Goal: Transaction & Acquisition: Purchase product/service

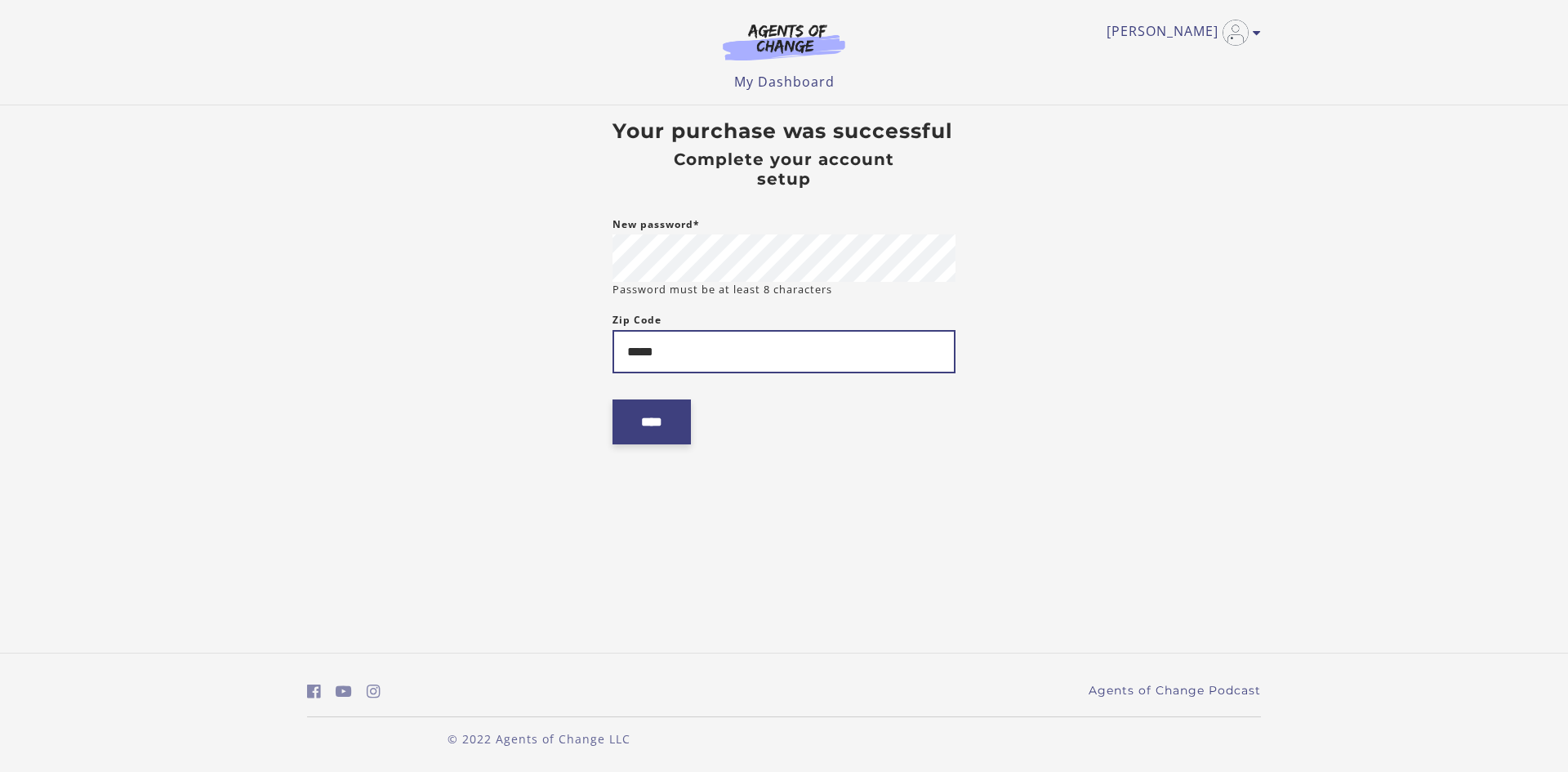
type input "*****"
click at [668, 432] on input "****" at bounding box center [652, 422] width 79 height 45
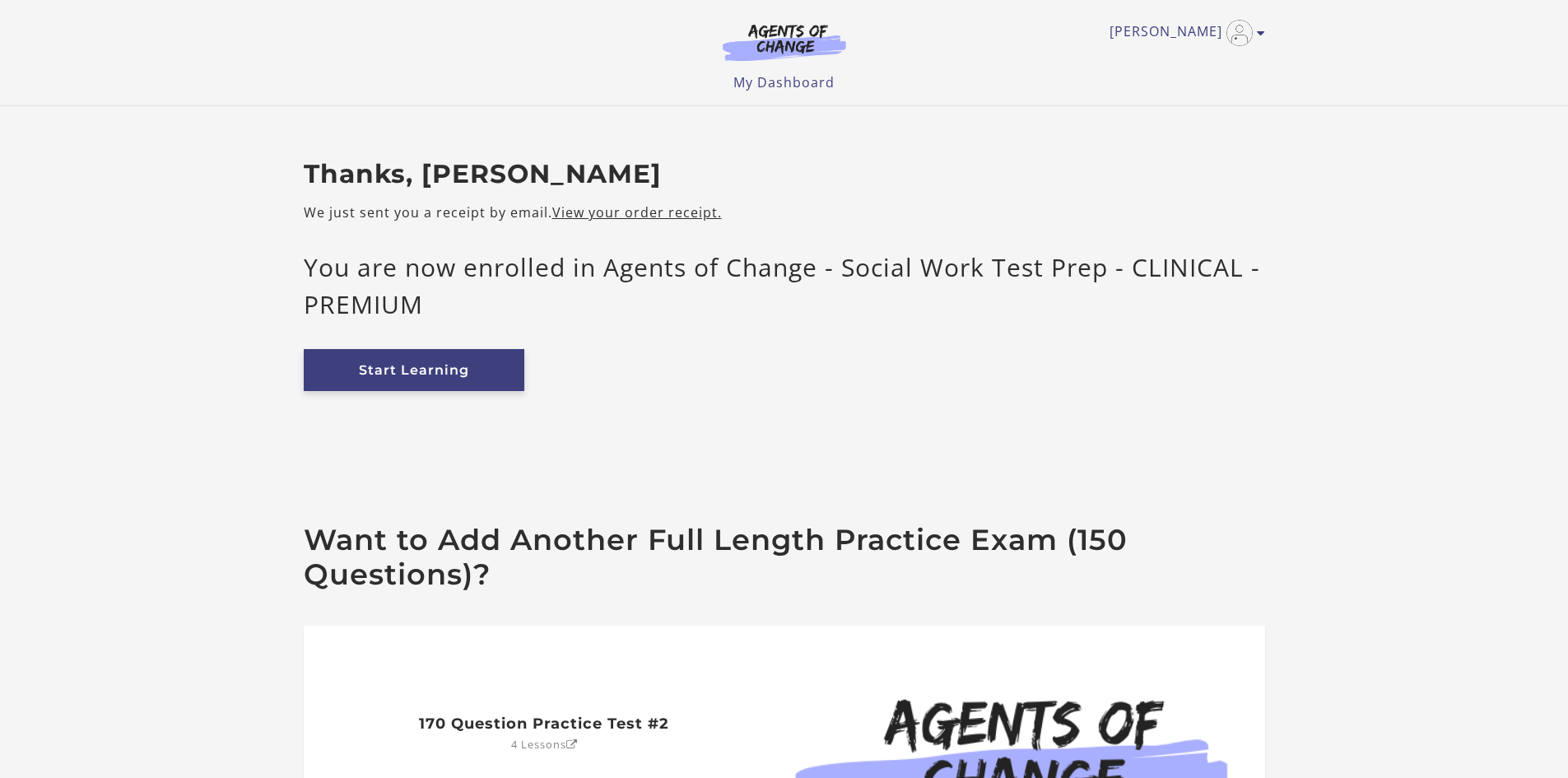
click at [465, 386] on link "Start Learning" at bounding box center [414, 370] width 221 height 42
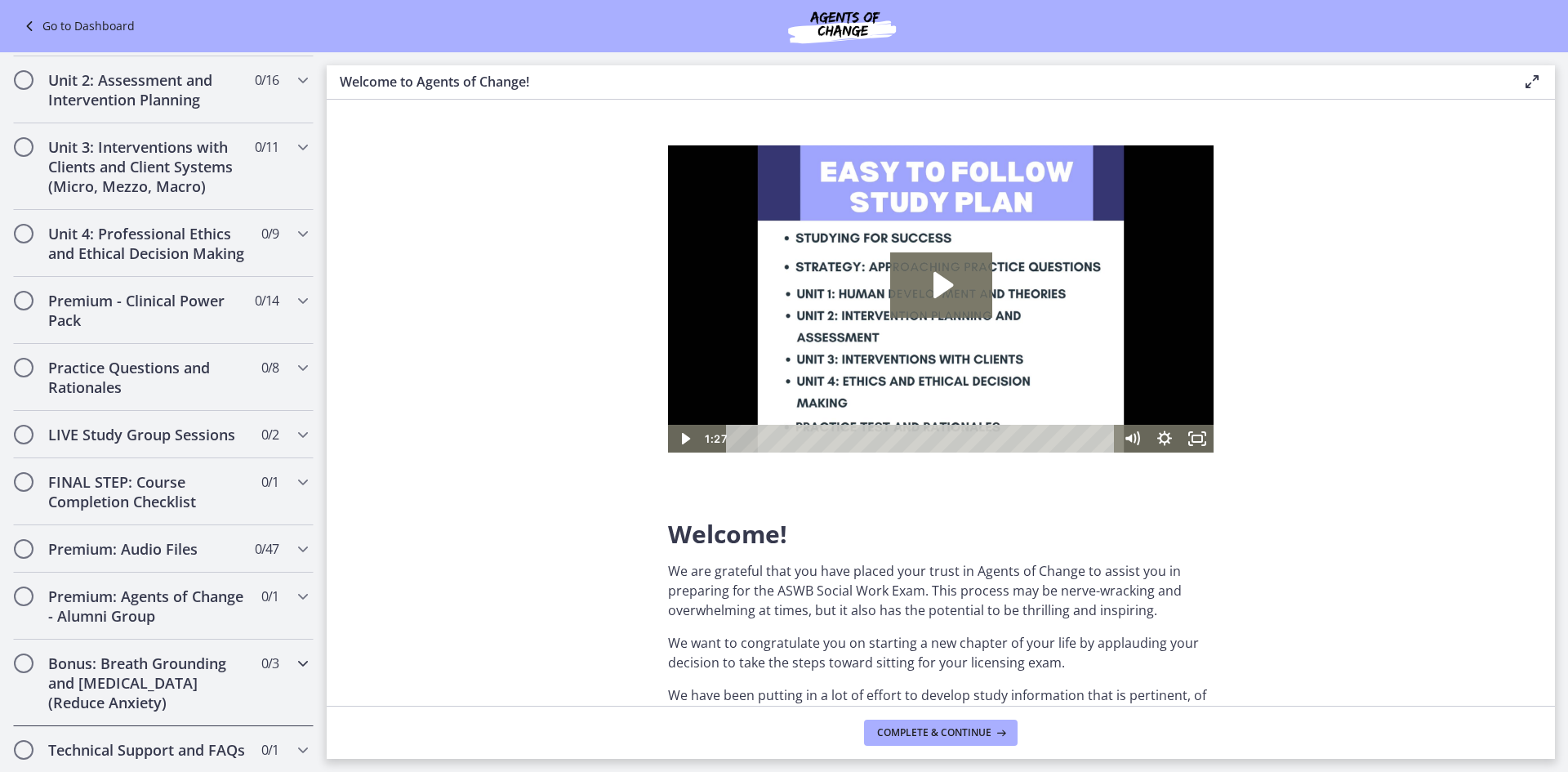
scroll to position [1103, 0]
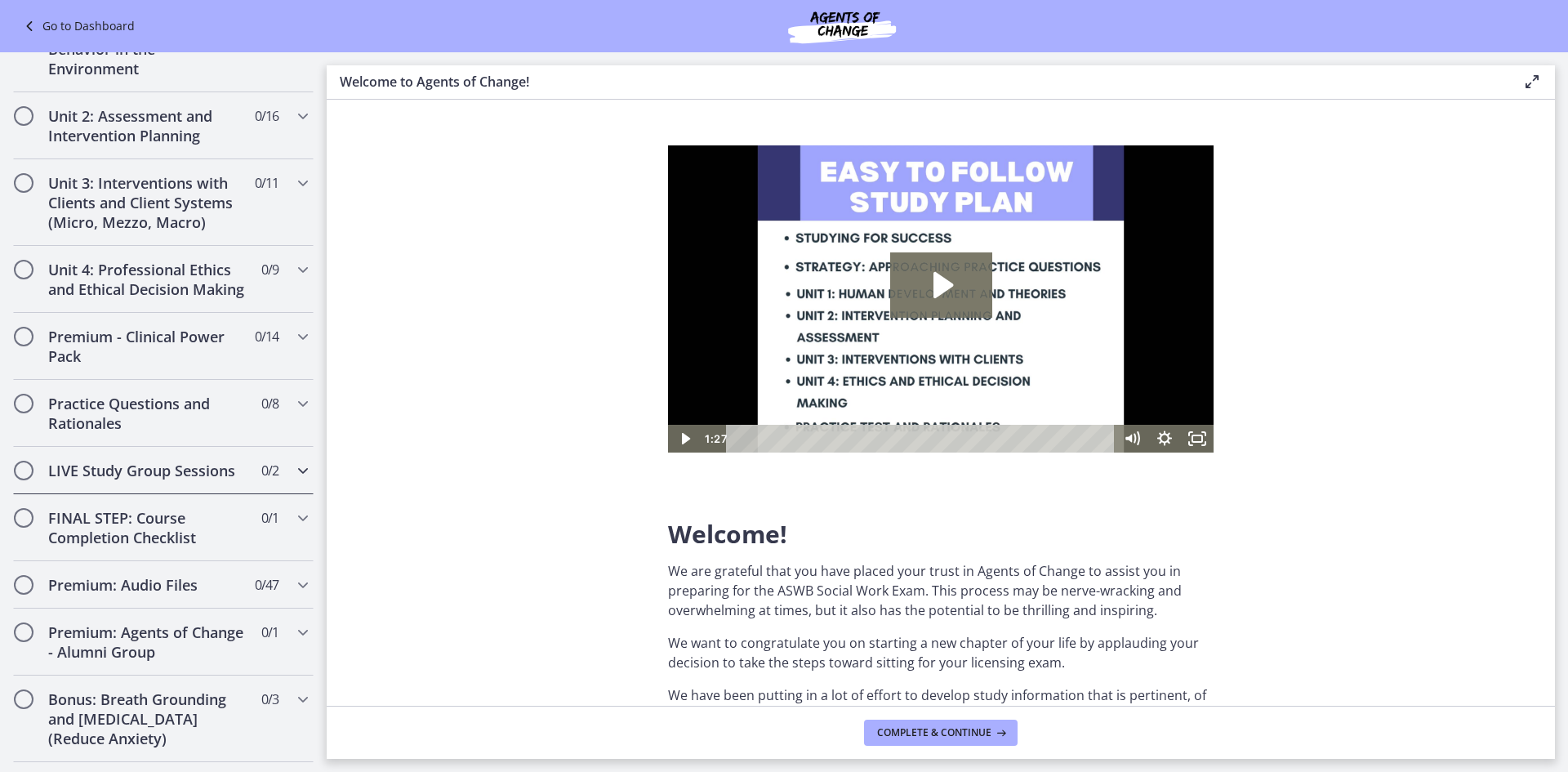
click at [203, 480] on h2 "LIVE Study Group Sessions" at bounding box center [148, 470] width 200 height 19
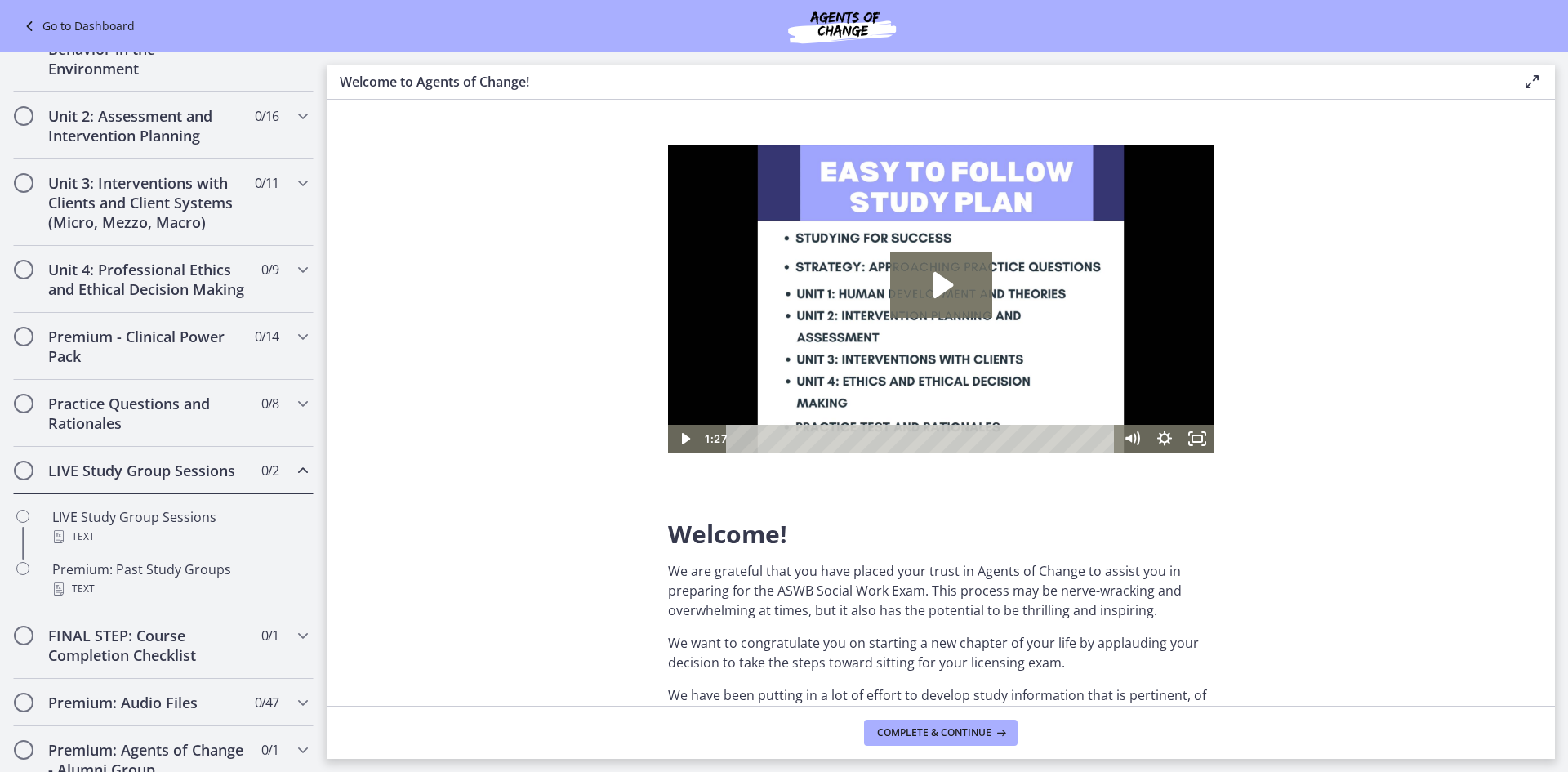
click at [182, 480] on h2 "LIVE Study Group Sessions" at bounding box center [148, 470] width 200 height 19
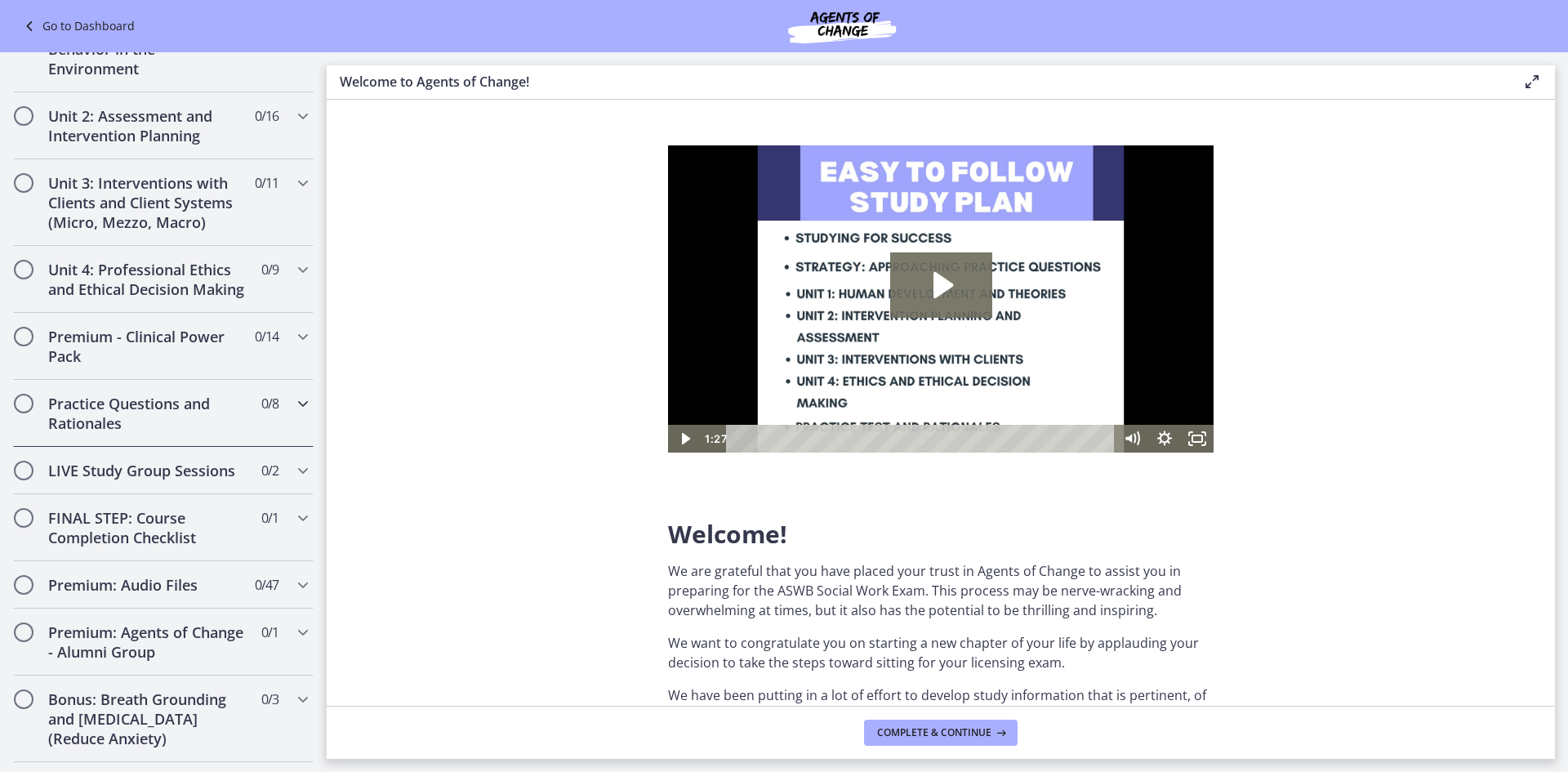
click at [165, 433] on h2 "Practice Questions and Rationales" at bounding box center [148, 413] width 200 height 39
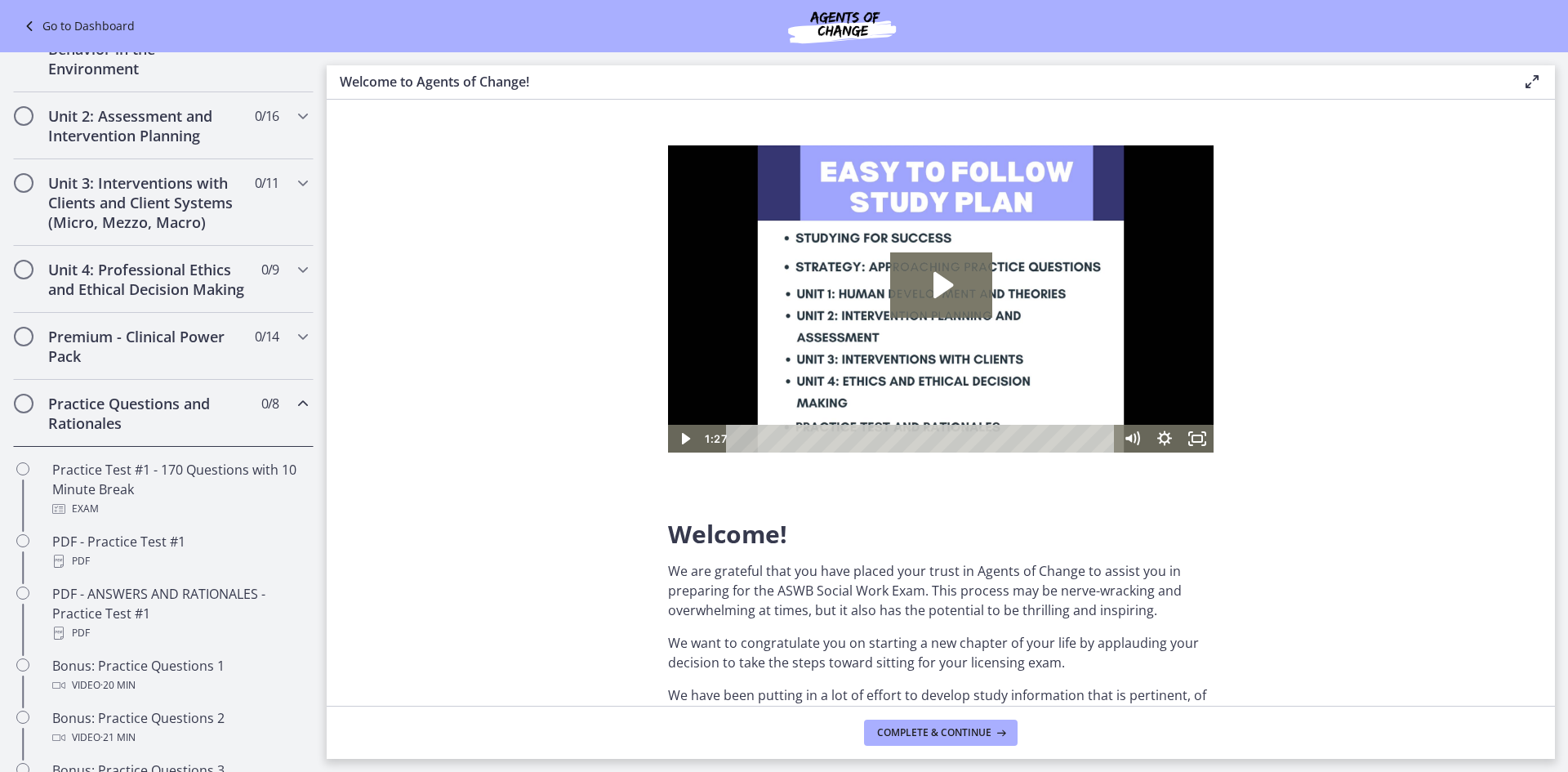
click at [165, 433] on h2 "Practice Questions and Rationales" at bounding box center [148, 413] width 200 height 39
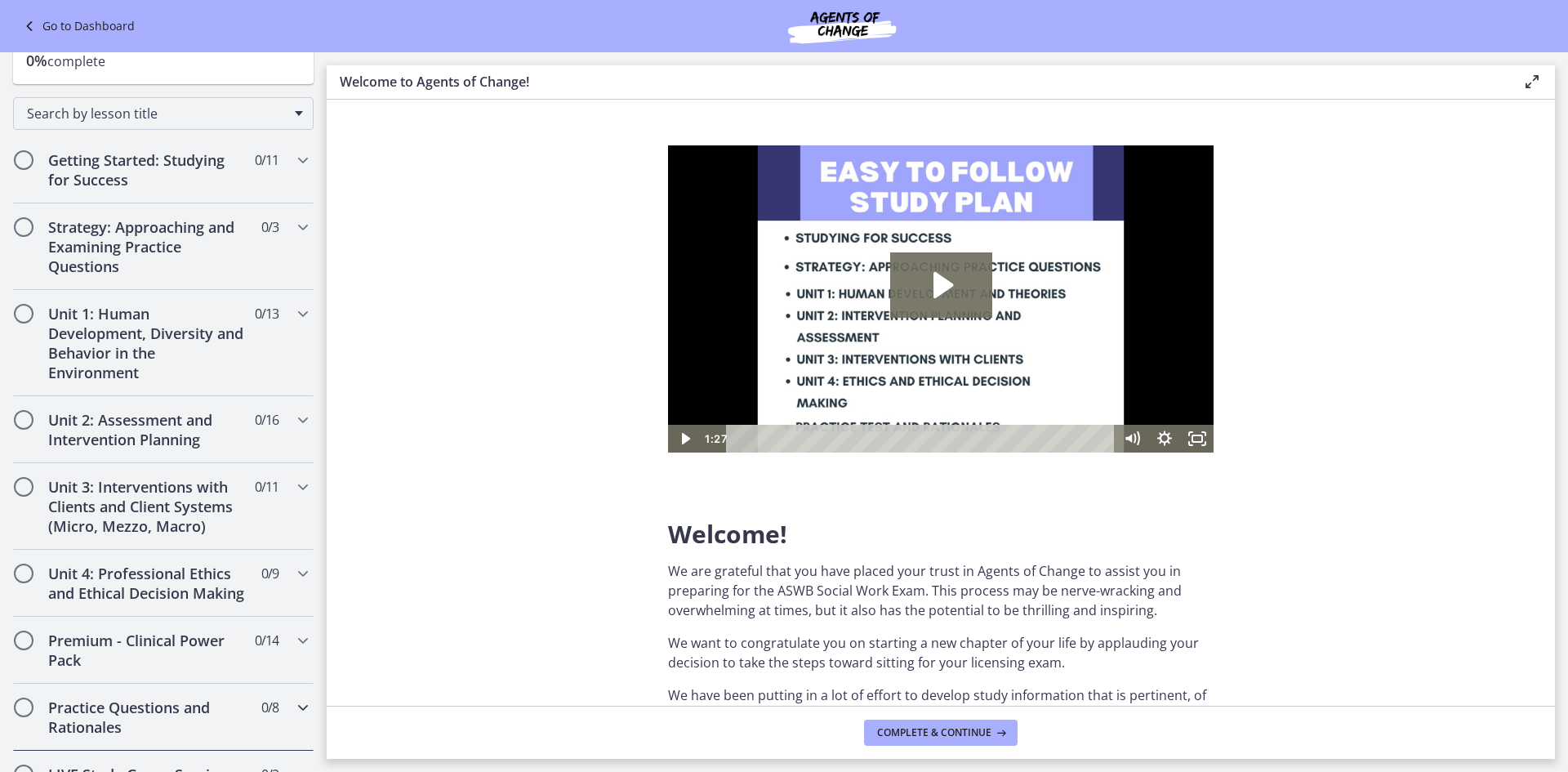
scroll to position [0, 0]
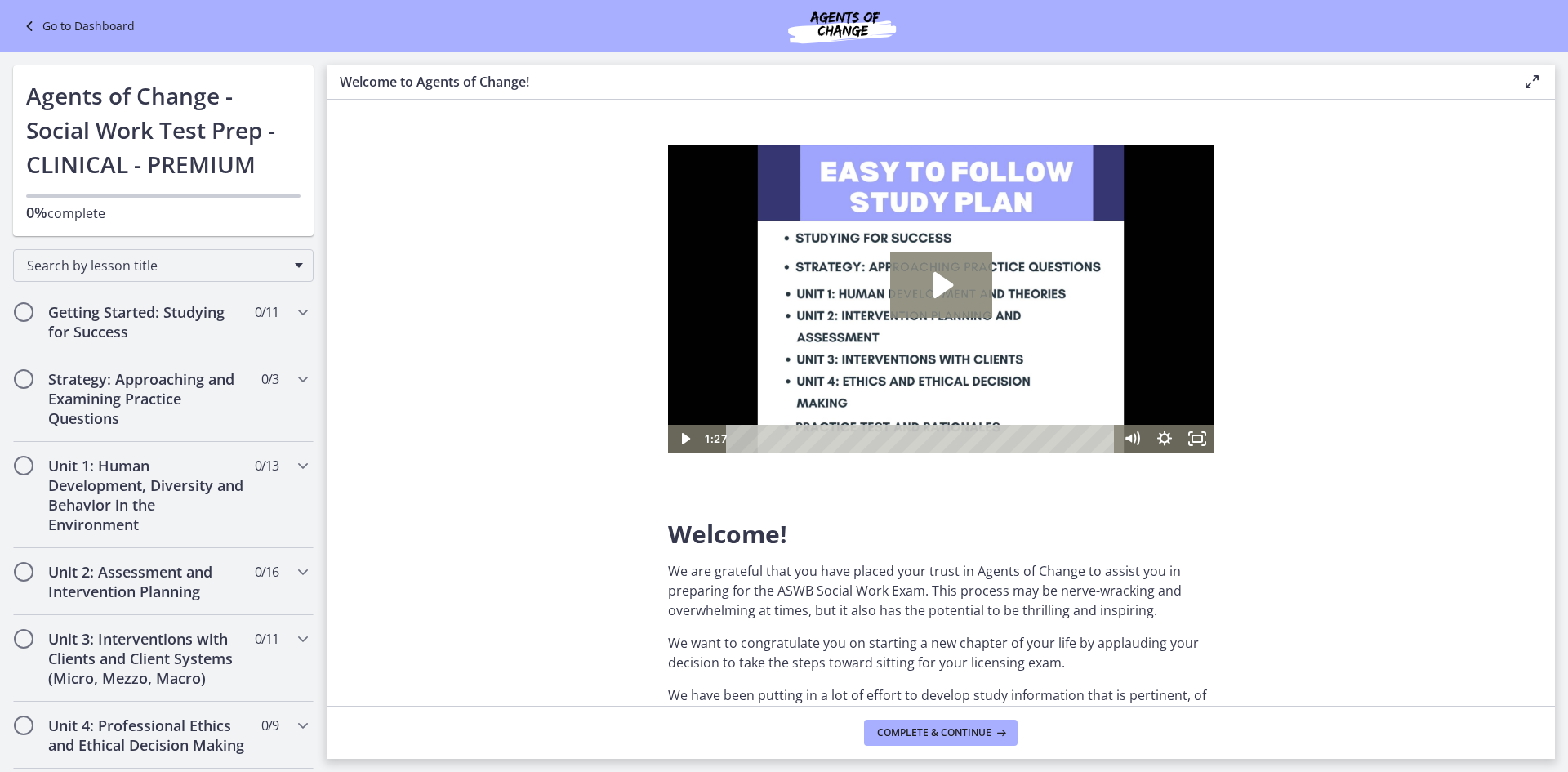
click at [959, 276] on icon "Play Video: c1o6hcmjueu5qasqsu00.mp4" at bounding box center [941, 285] width 102 height 65
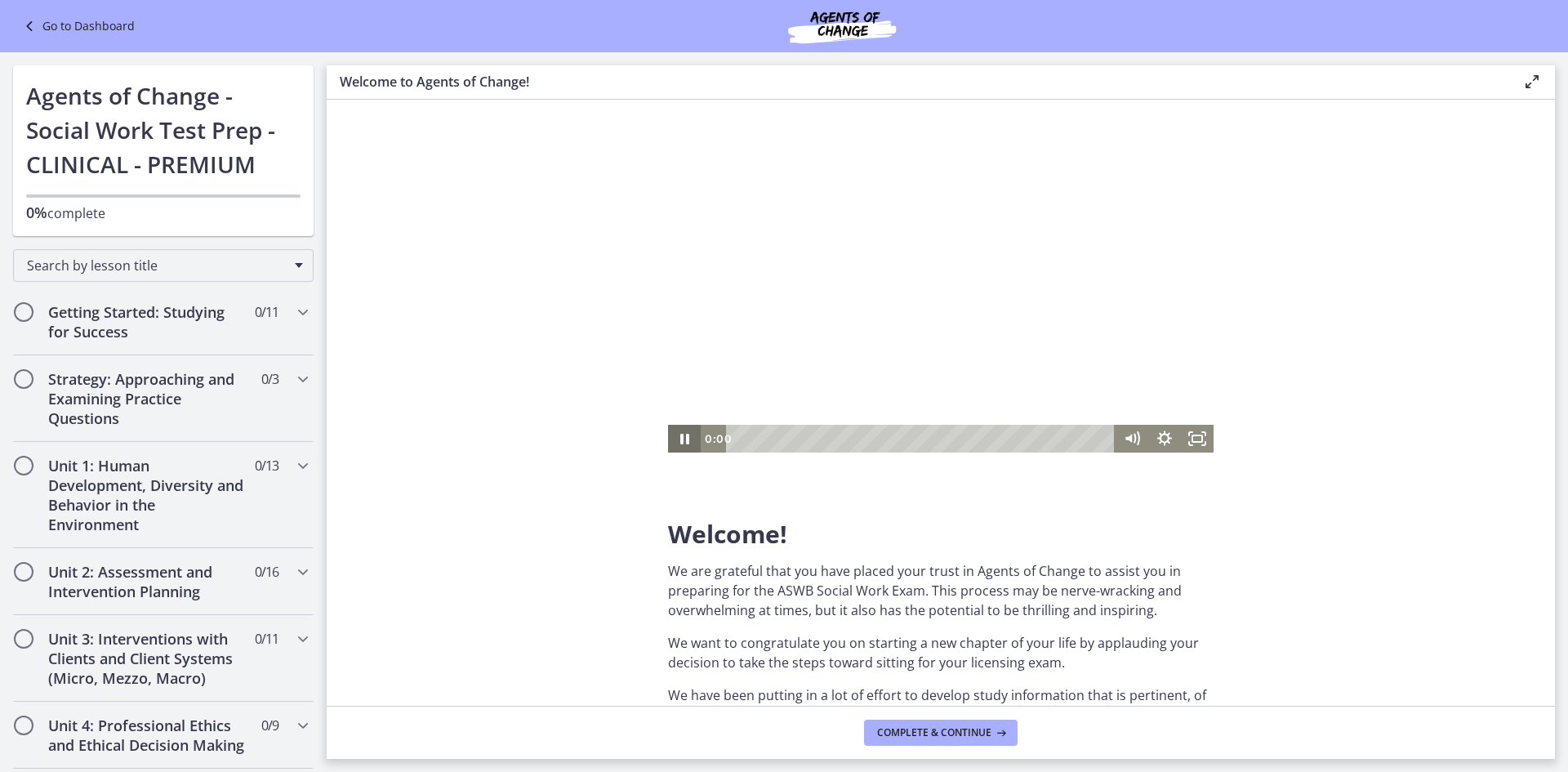
click at [681, 436] on div "0:00 0:00" at bounding box center [941, 438] width 546 height 28
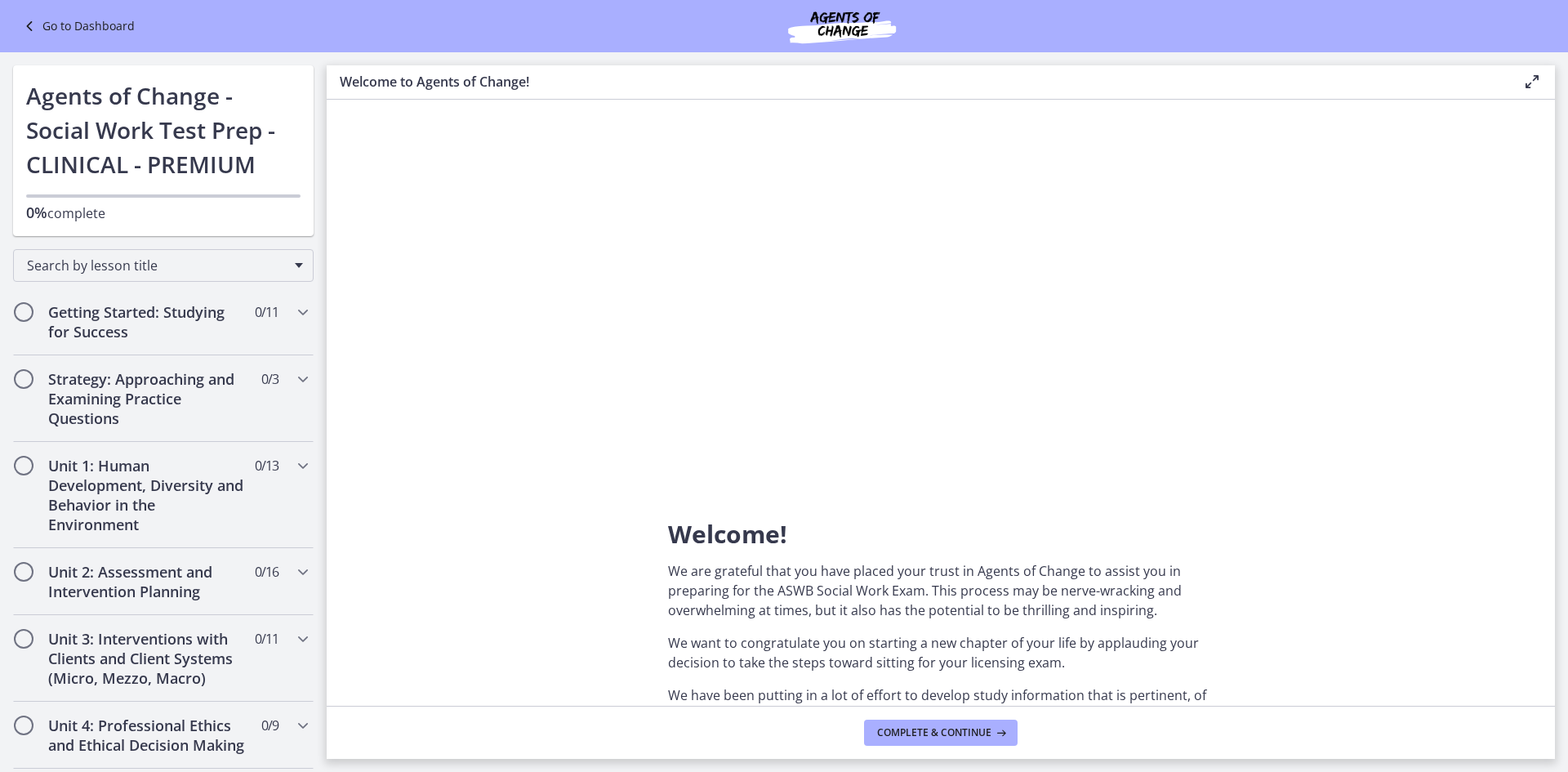
click at [599, 465] on section "Welcome! We are grateful that you have placed your trust in Agents of Change to…" at bounding box center [941, 403] width 1229 height 607
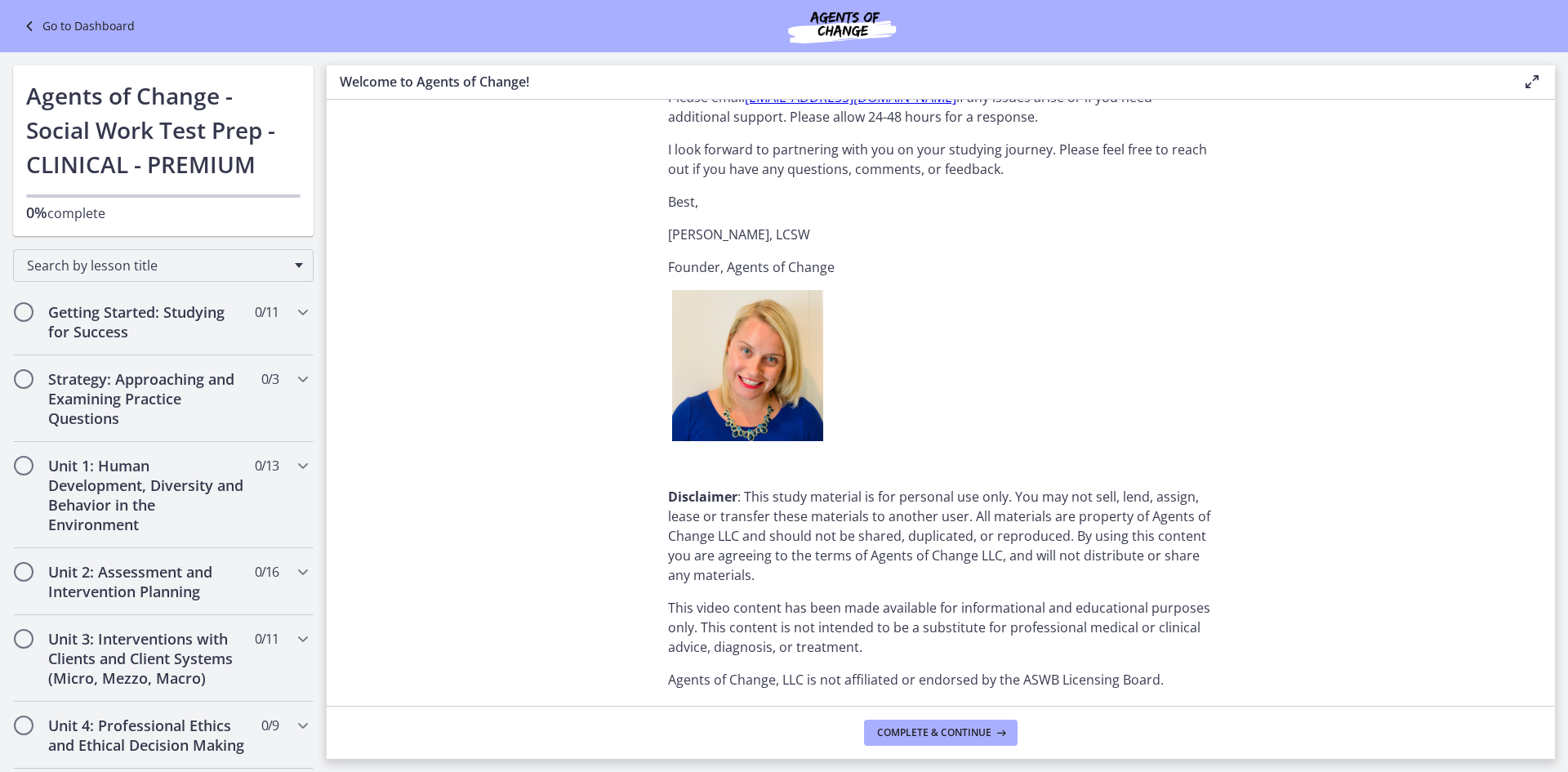
scroll to position [1939, 0]
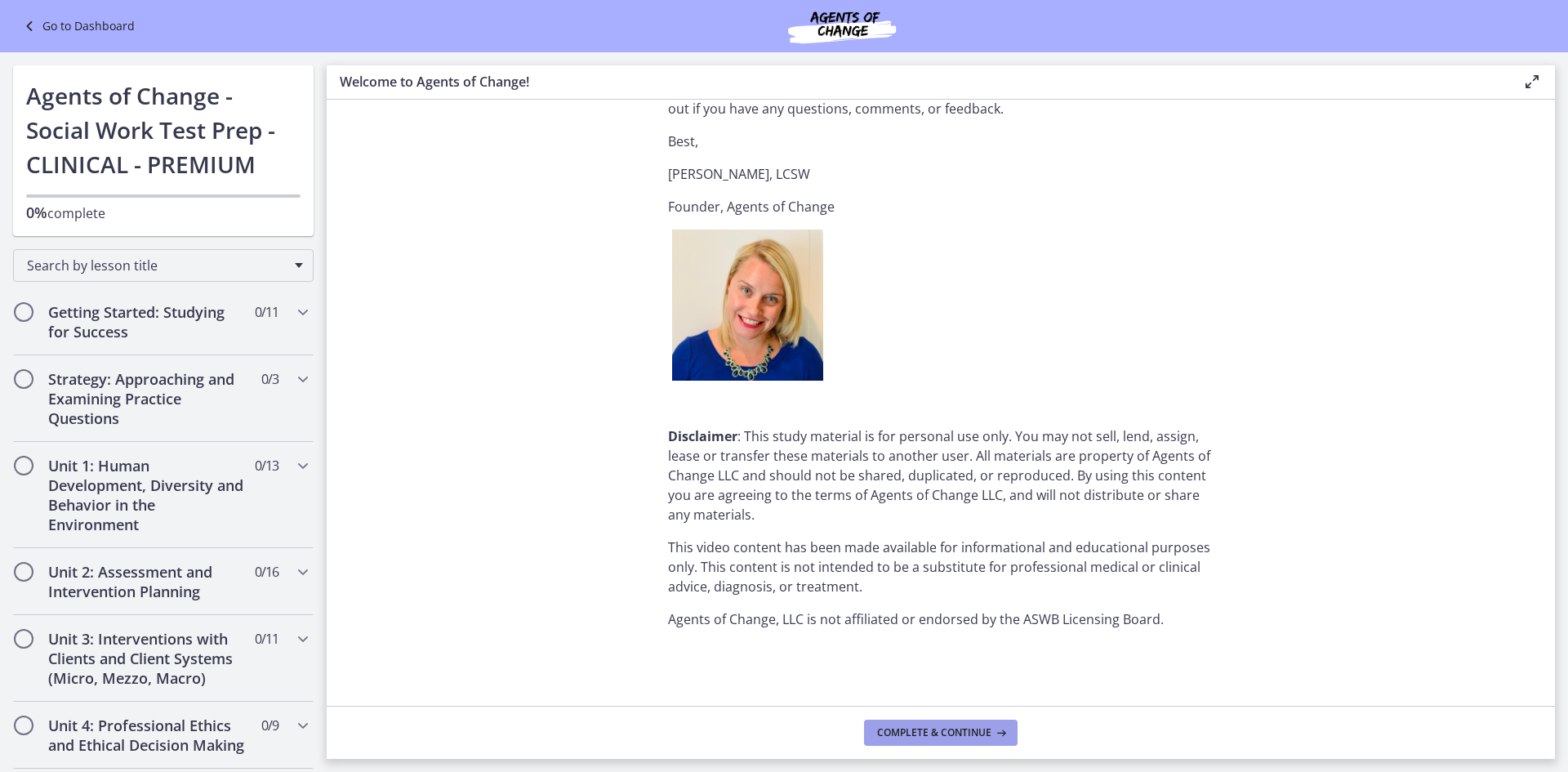
click at [915, 730] on span "Complete & continue" at bounding box center [934, 733] width 114 height 13
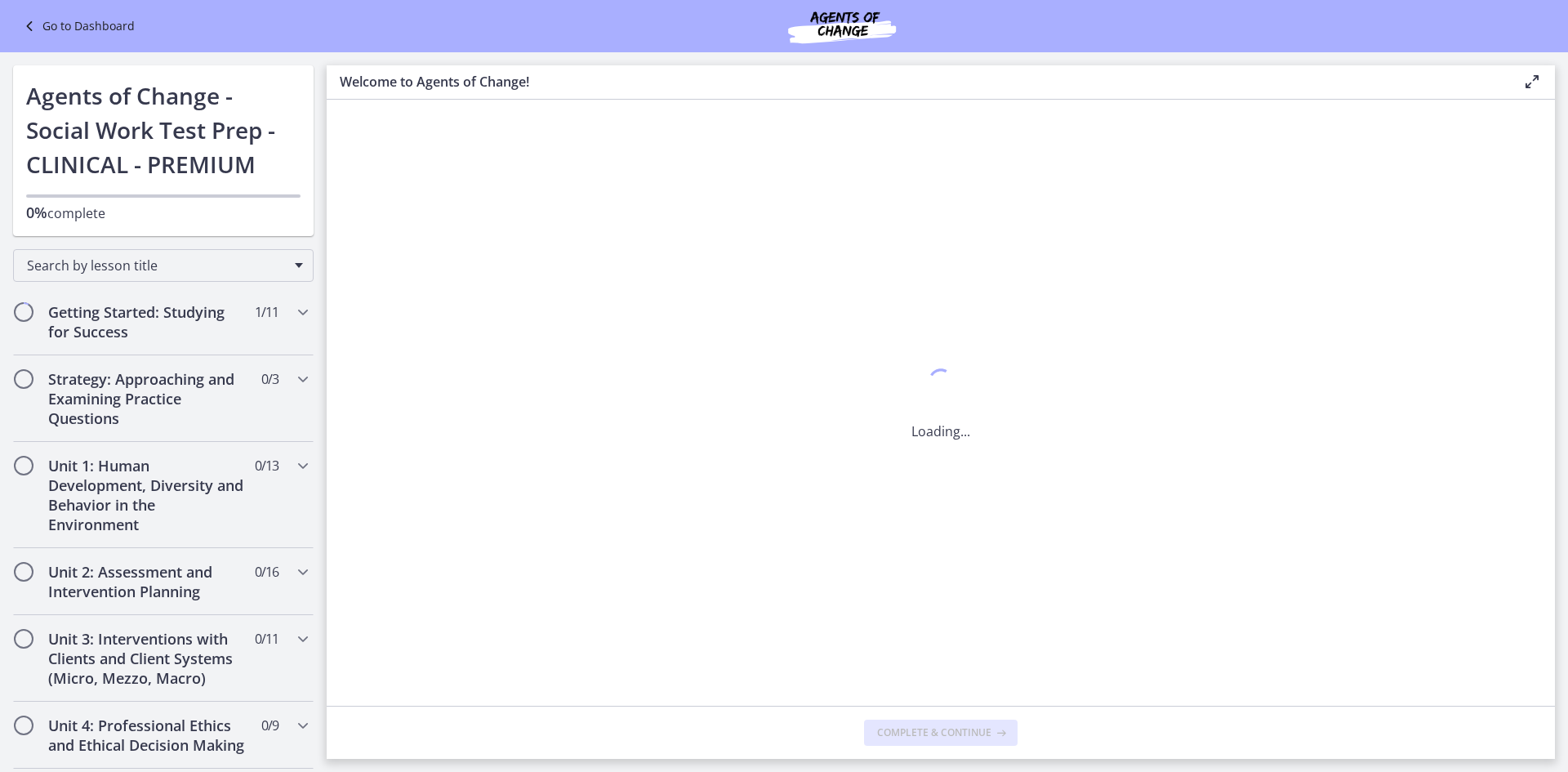
scroll to position [0, 0]
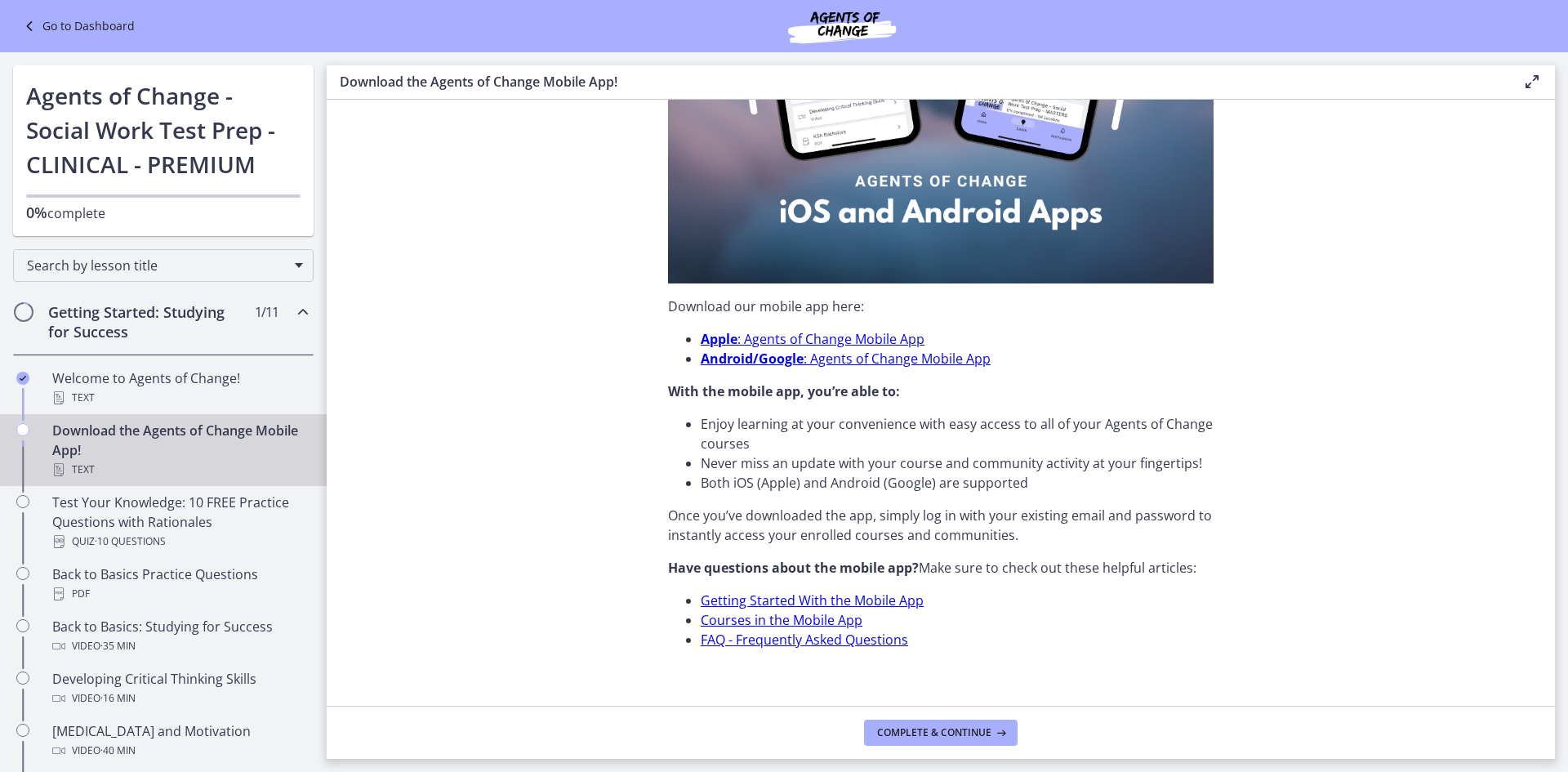
scroll to position [394, 0]
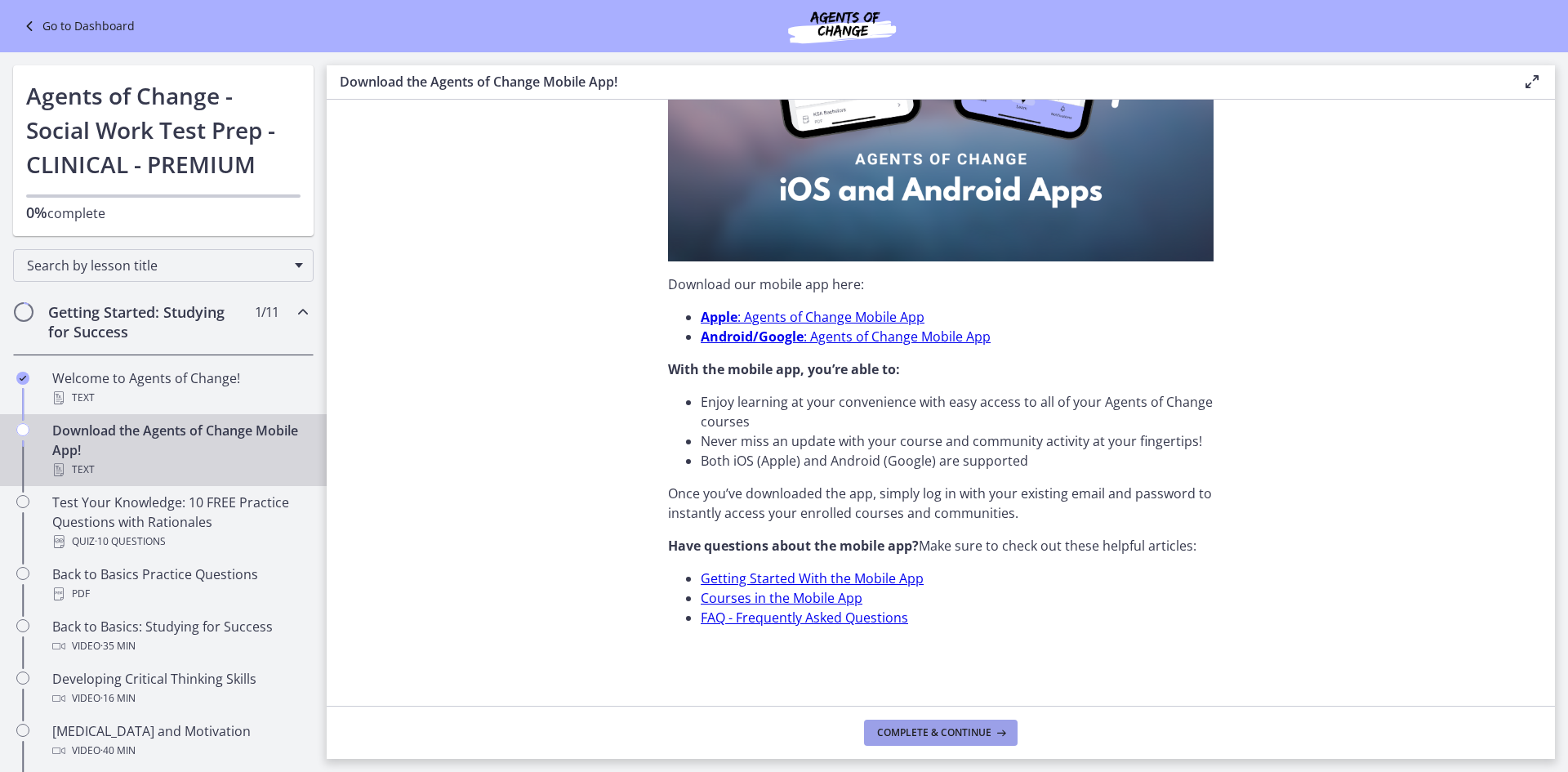
click at [916, 738] on span "Complete & continue" at bounding box center [934, 733] width 114 height 13
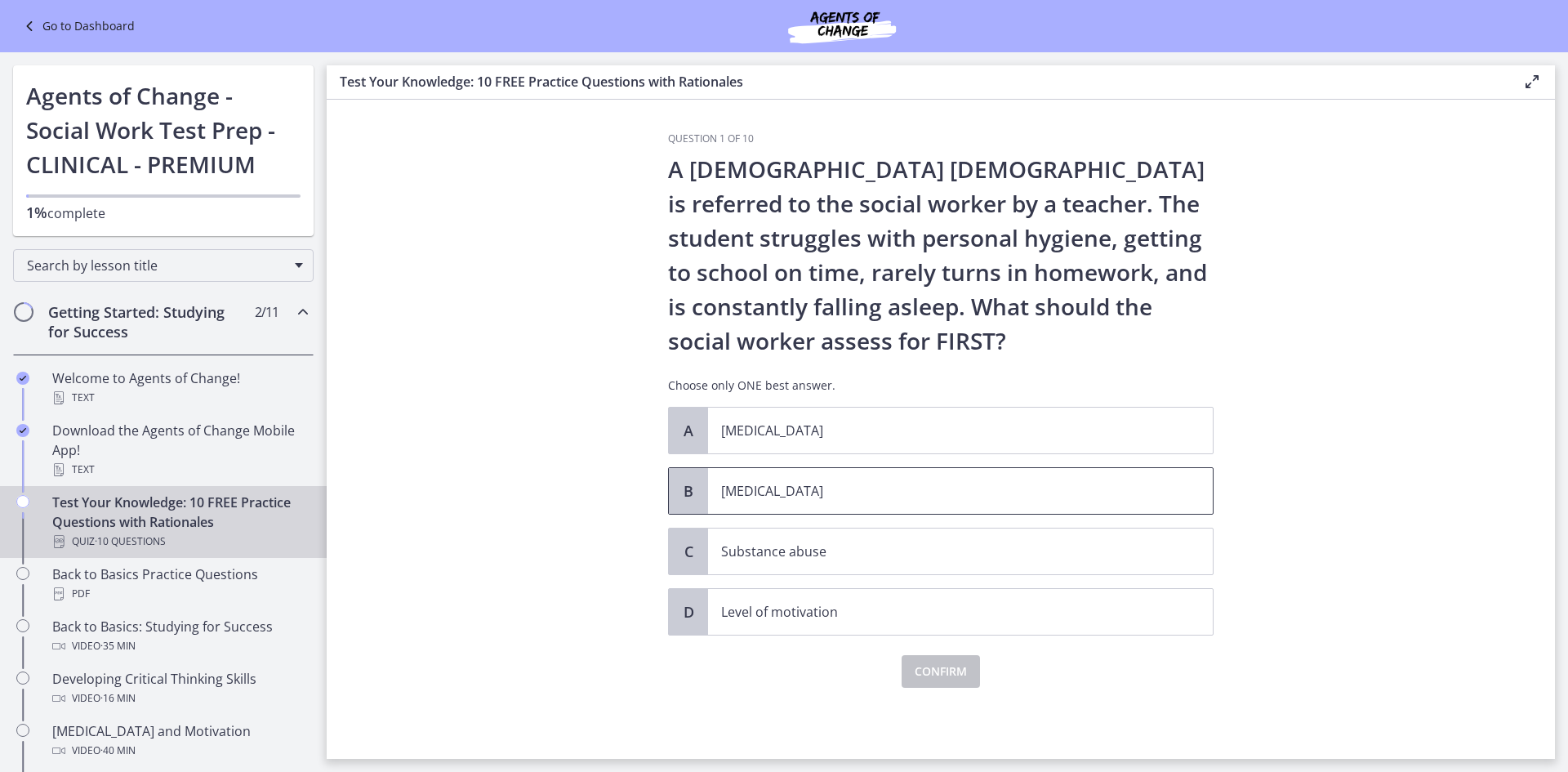
click at [802, 491] on p "Child neglect" at bounding box center [944, 490] width 446 height 19
click at [943, 672] on span "Confirm" at bounding box center [941, 671] width 53 height 19
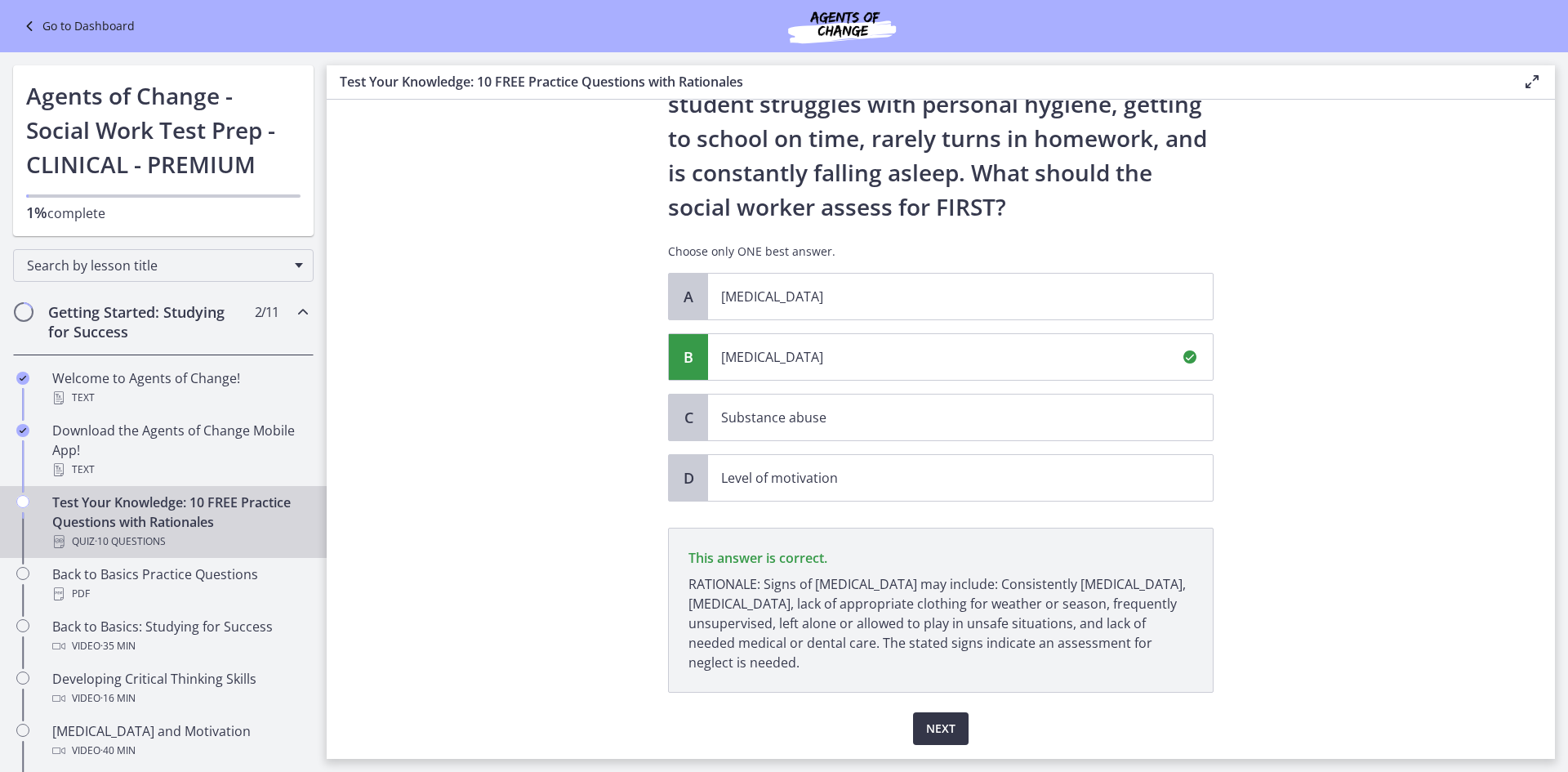
scroll to position [185, 0]
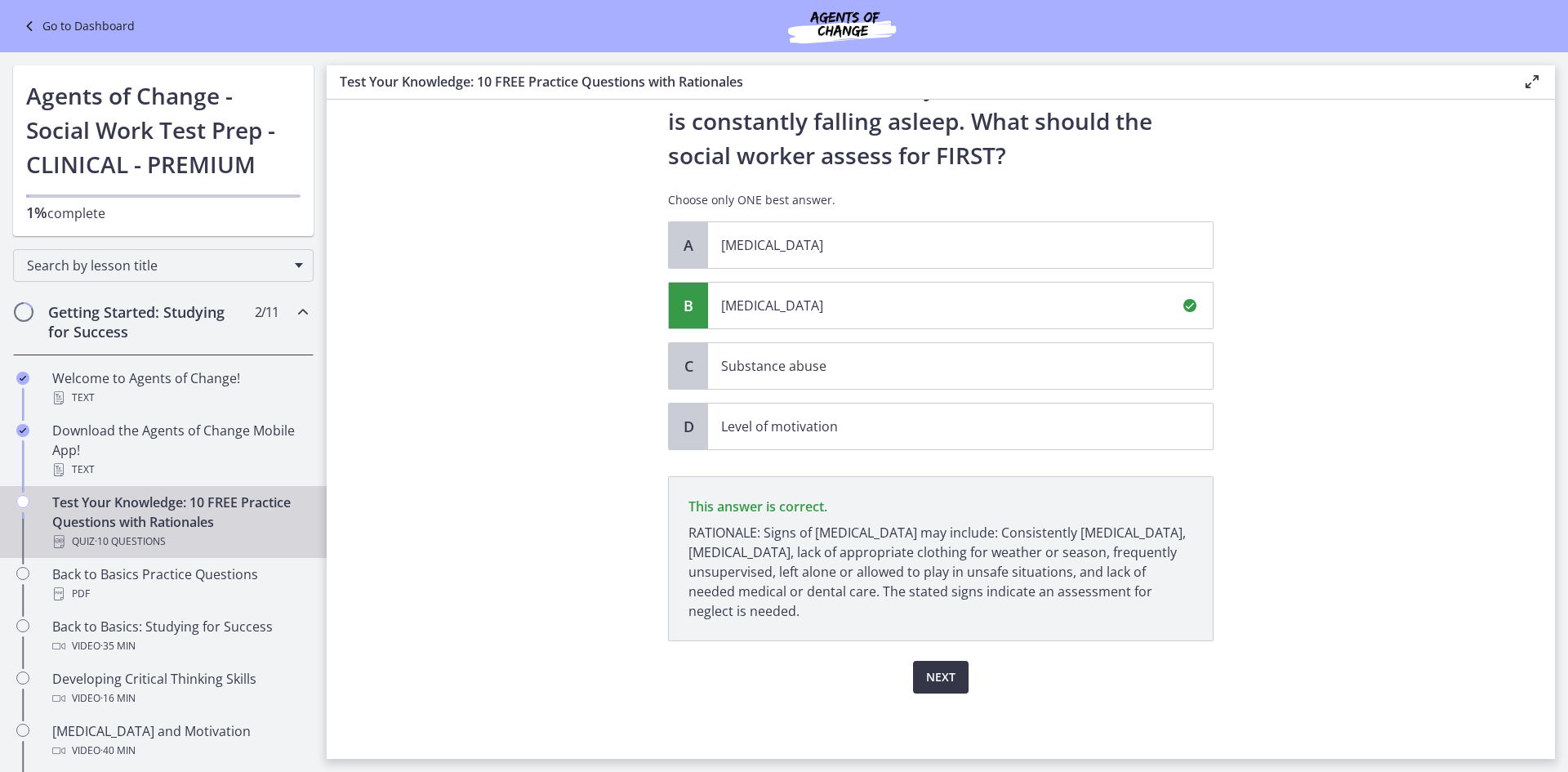
click at [938, 677] on span "Next" at bounding box center [941, 677] width 29 height 19
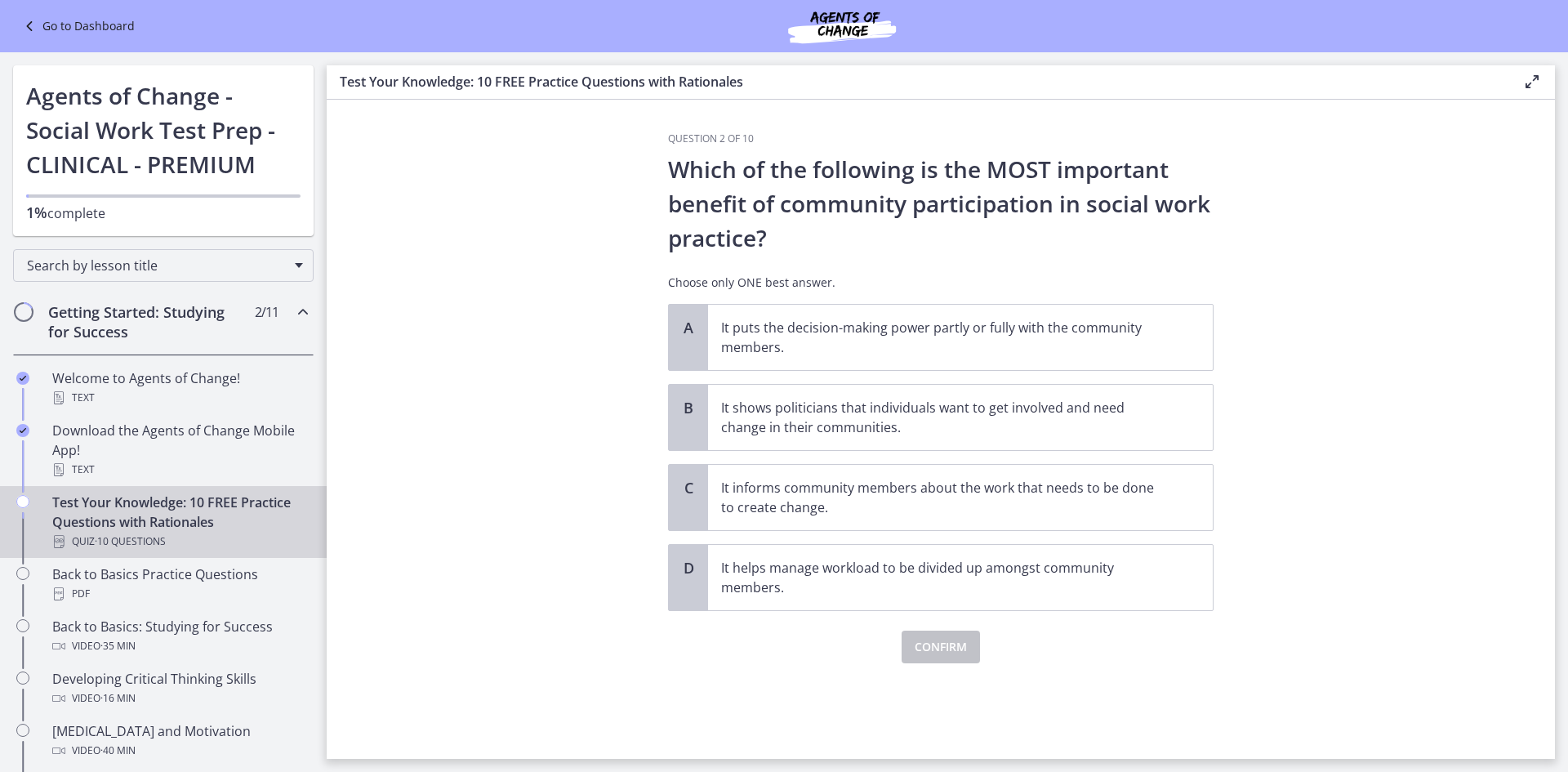
scroll to position [0, 0]
click at [750, 496] on p "It informs community members about the work that needs to be done to create cha…" at bounding box center [944, 497] width 446 height 39
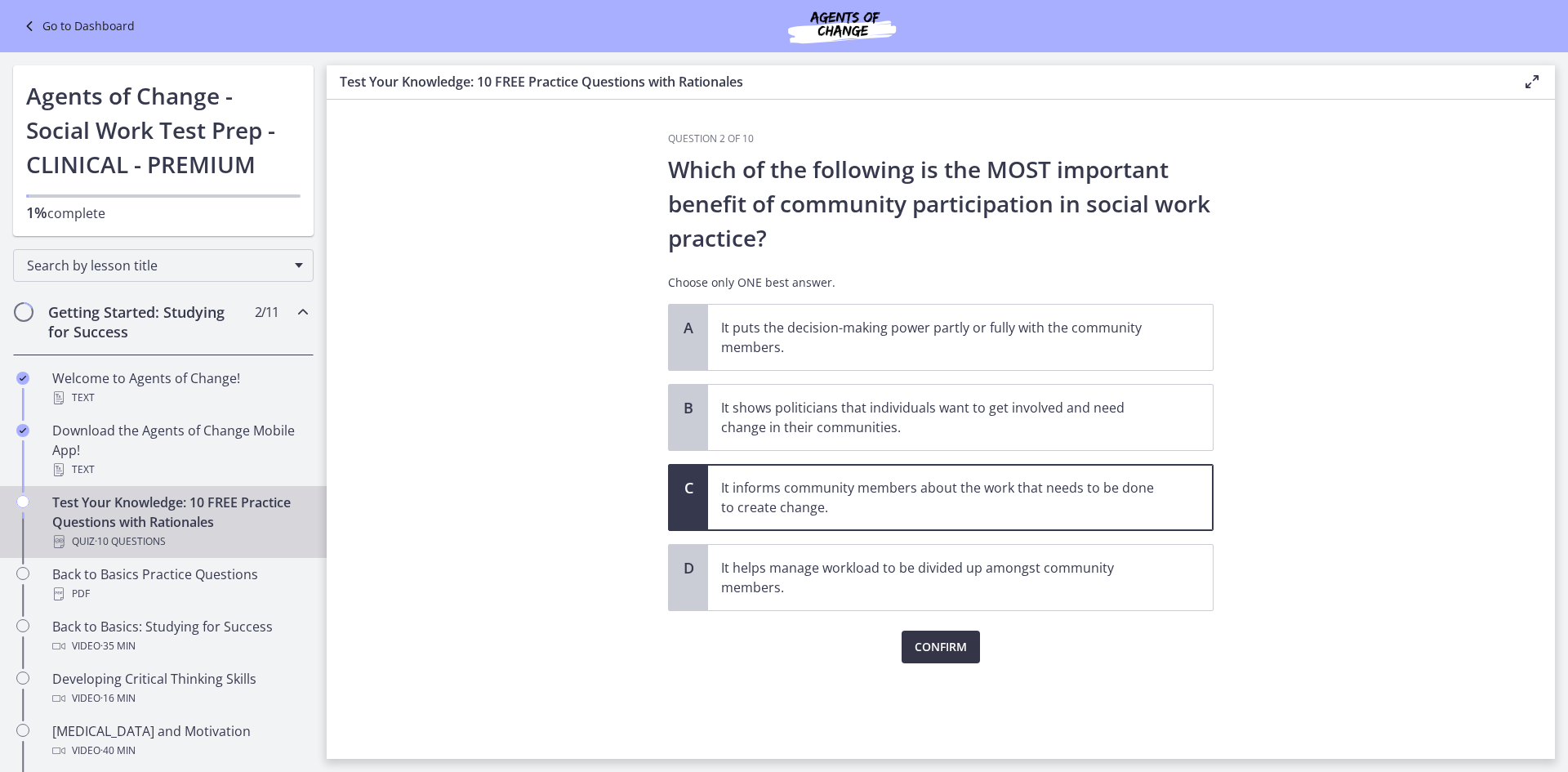
click at [963, 656] on span "Confirm" at bounding box center [941, 647] width 53 height 19
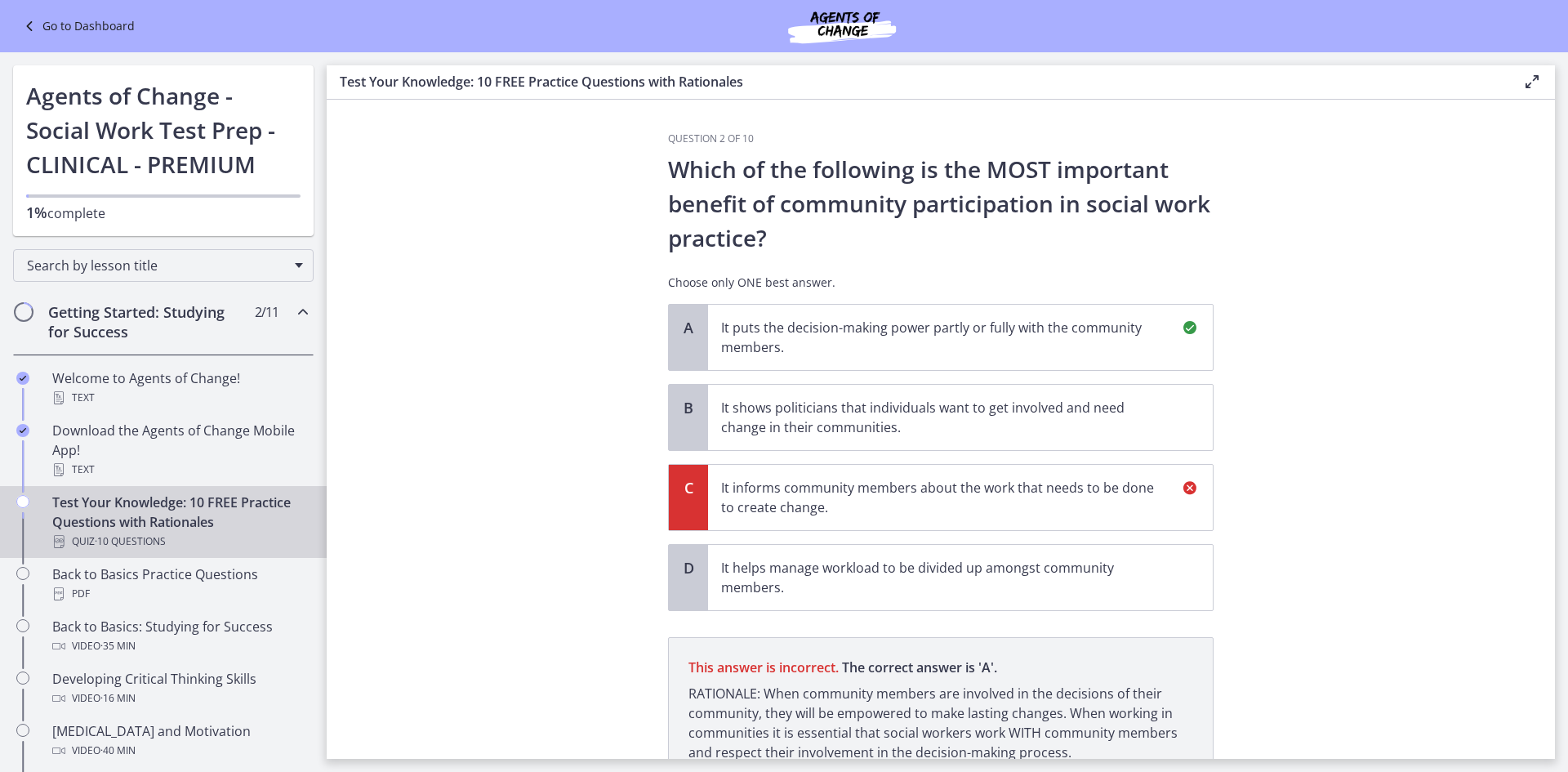
scroll to position [141, 0]
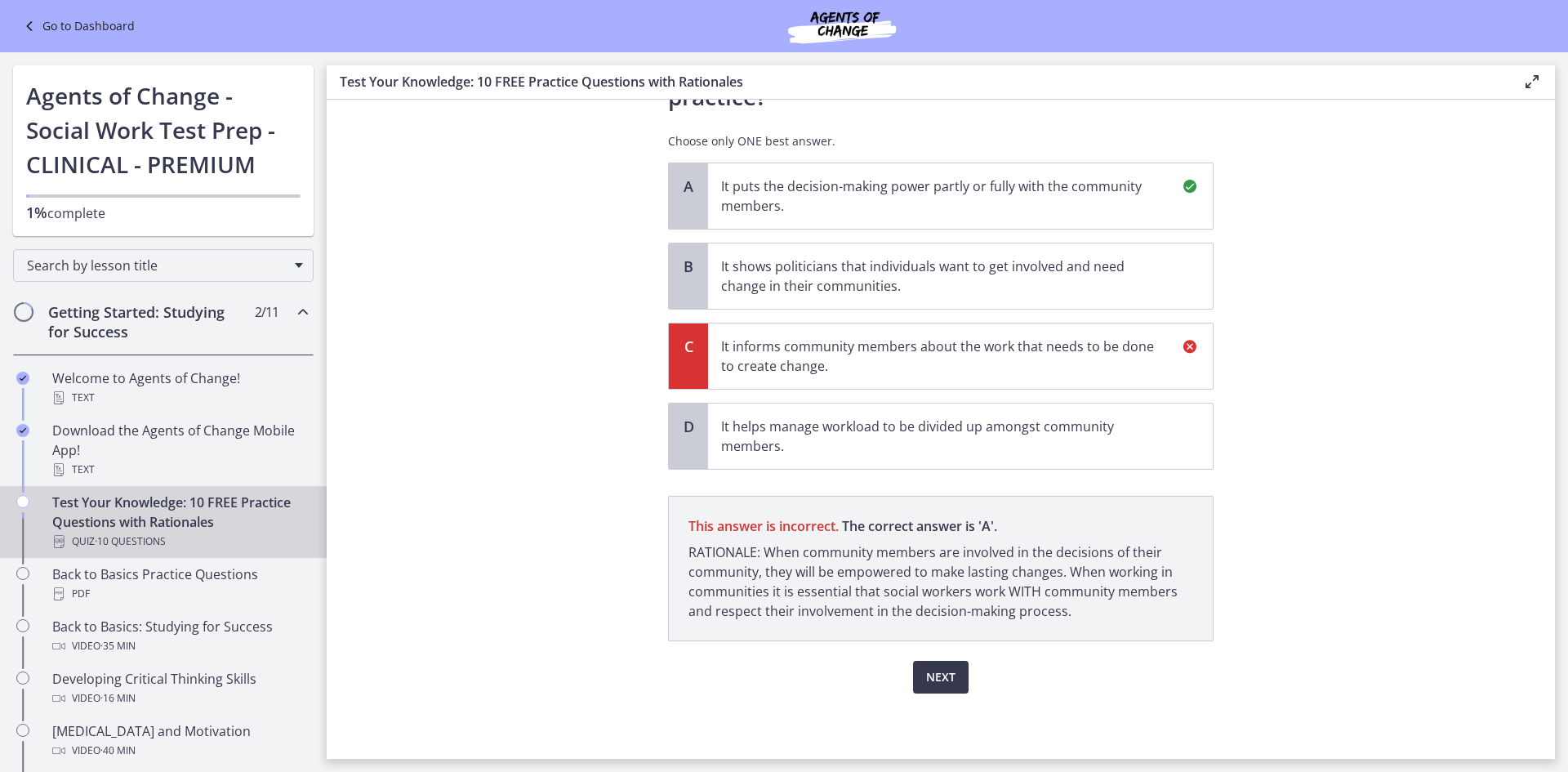
click at [813, 209] on p "It puts the decision-making power partly or fully with the community members." at bounding box center [944, 196] width 446 height 39
click at [931, 673] on span "Next" at bounding box center [941, 677] width 29 height 19
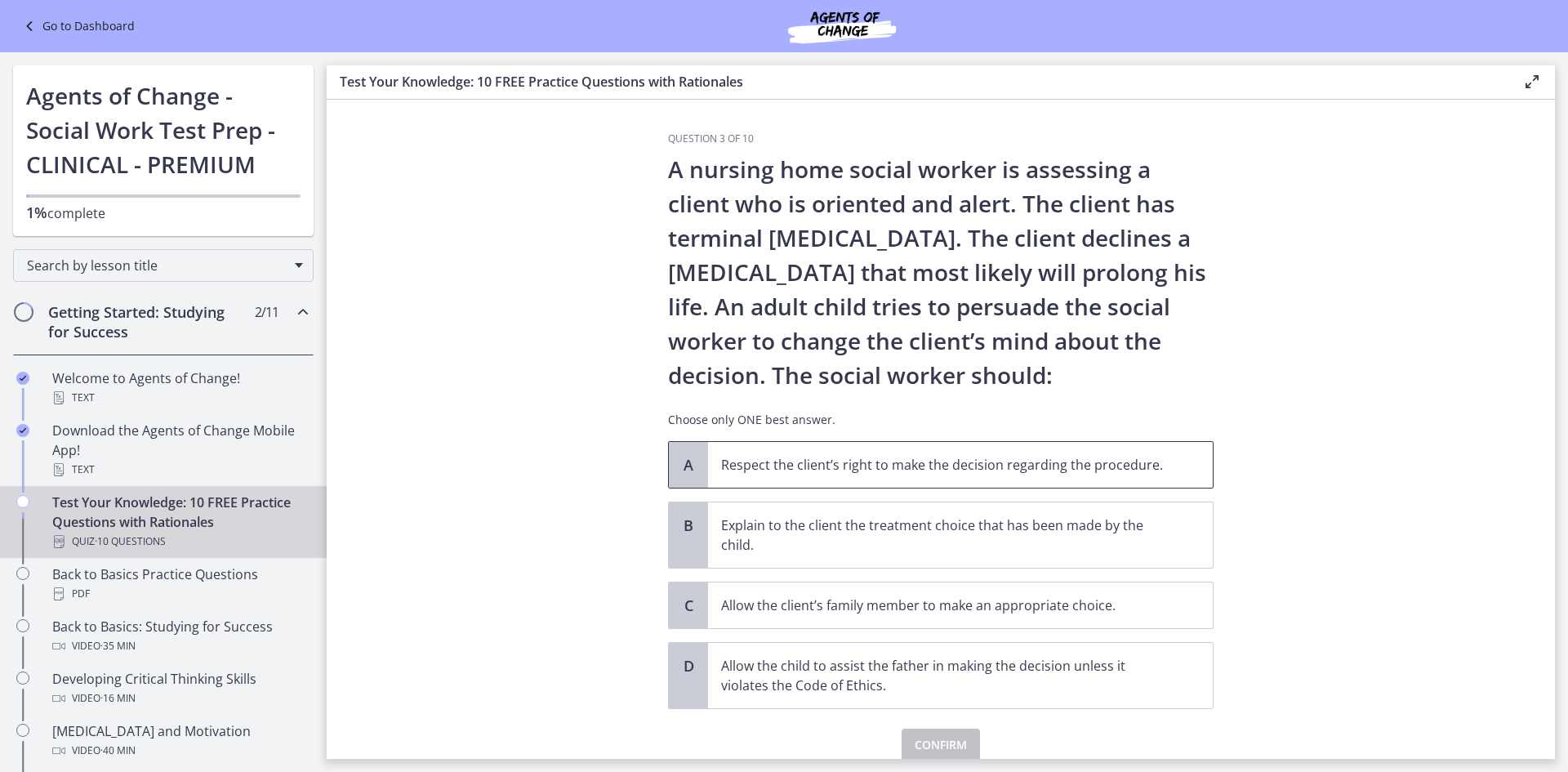
click at [794, 468] on p "Respect the client’s right to make the decision regarding the procedure." at bounding box center [944, 465] width 446 height 19
click at [922, 746] on span "Confirm" at bounding box center [941, 744] width 53 height 19
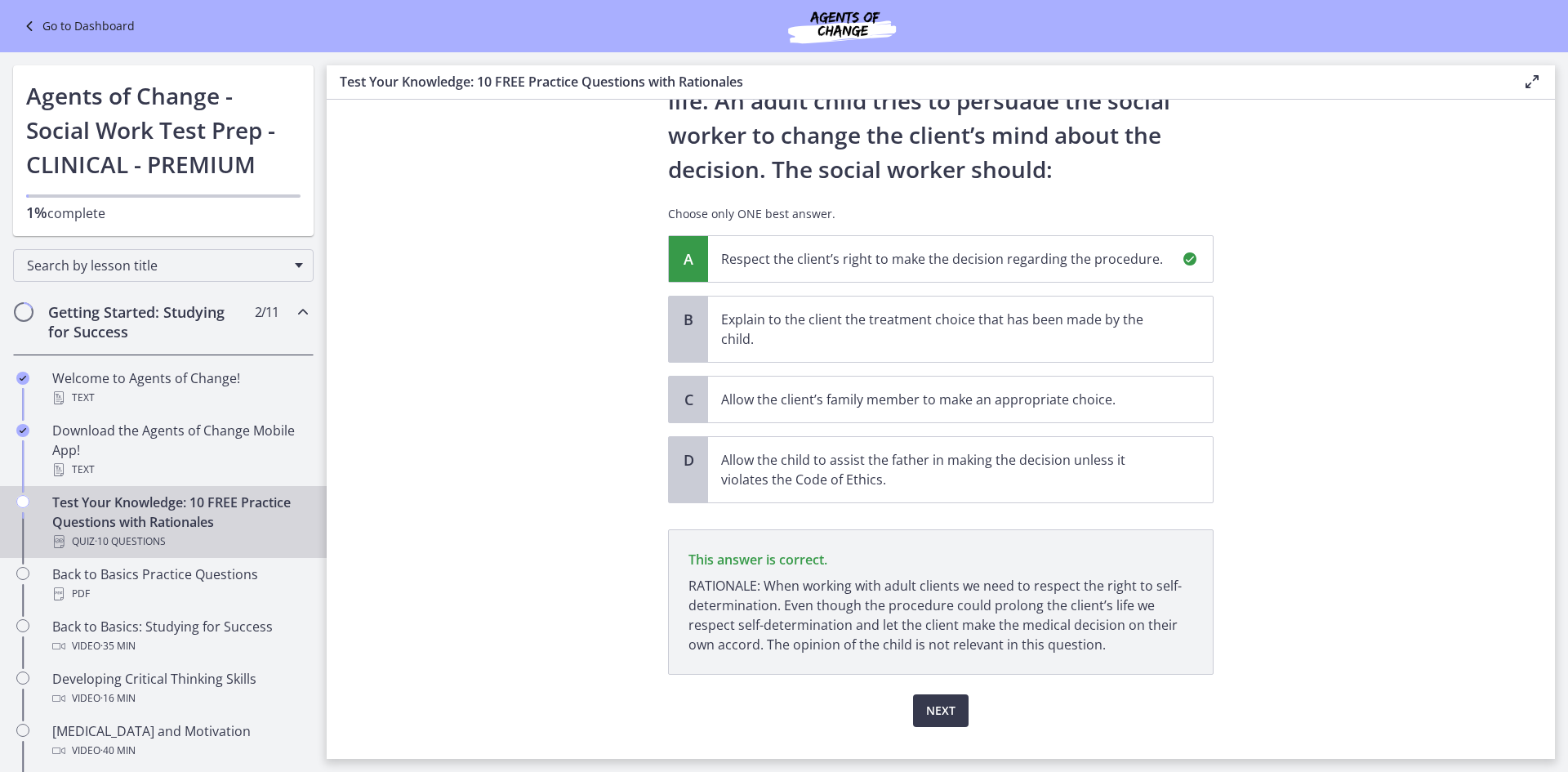
scroll to position [239, 0]
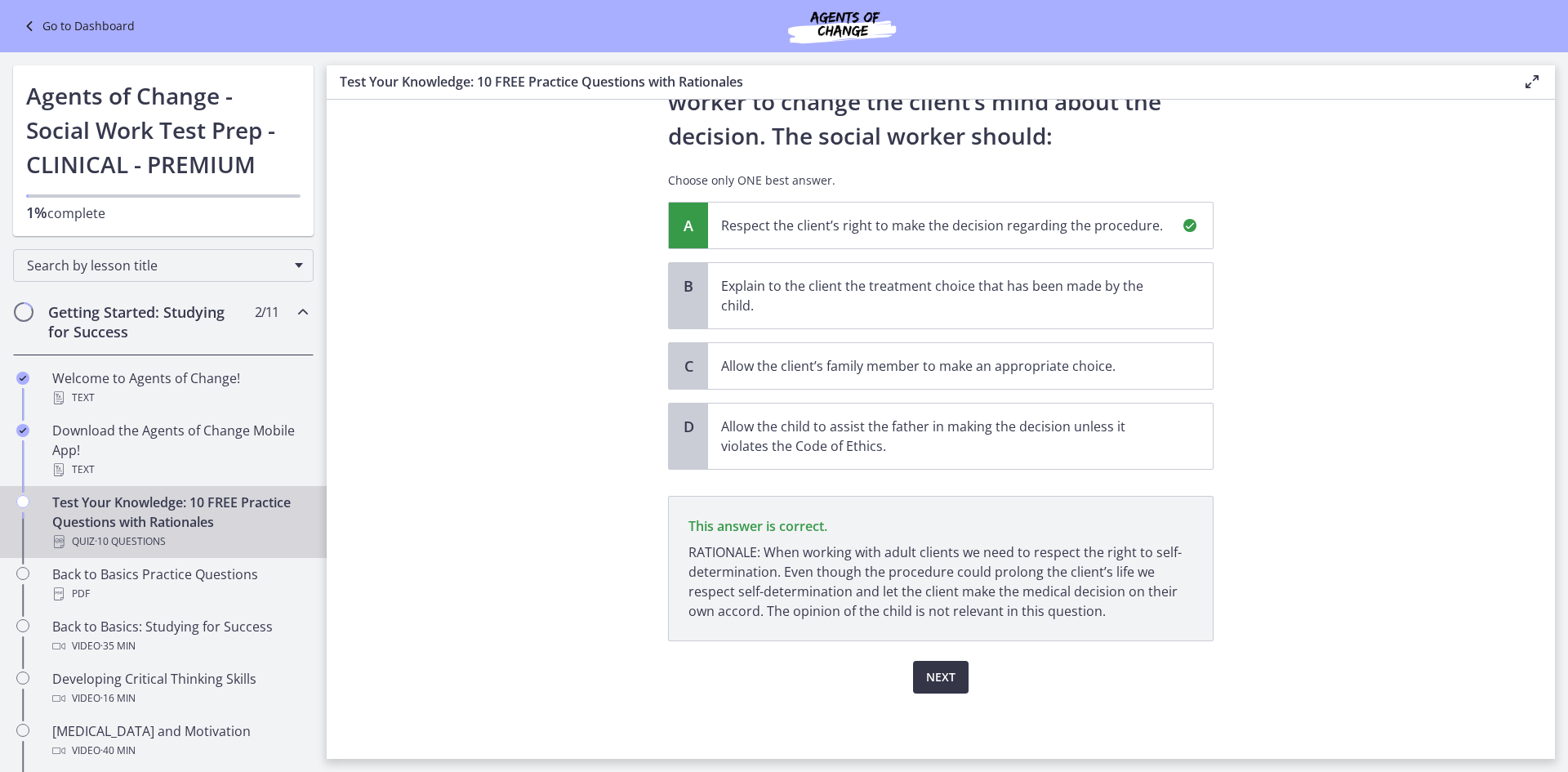
click at [917, 675] on button "Next" at bounding box center [941, 677] width 55 height 33
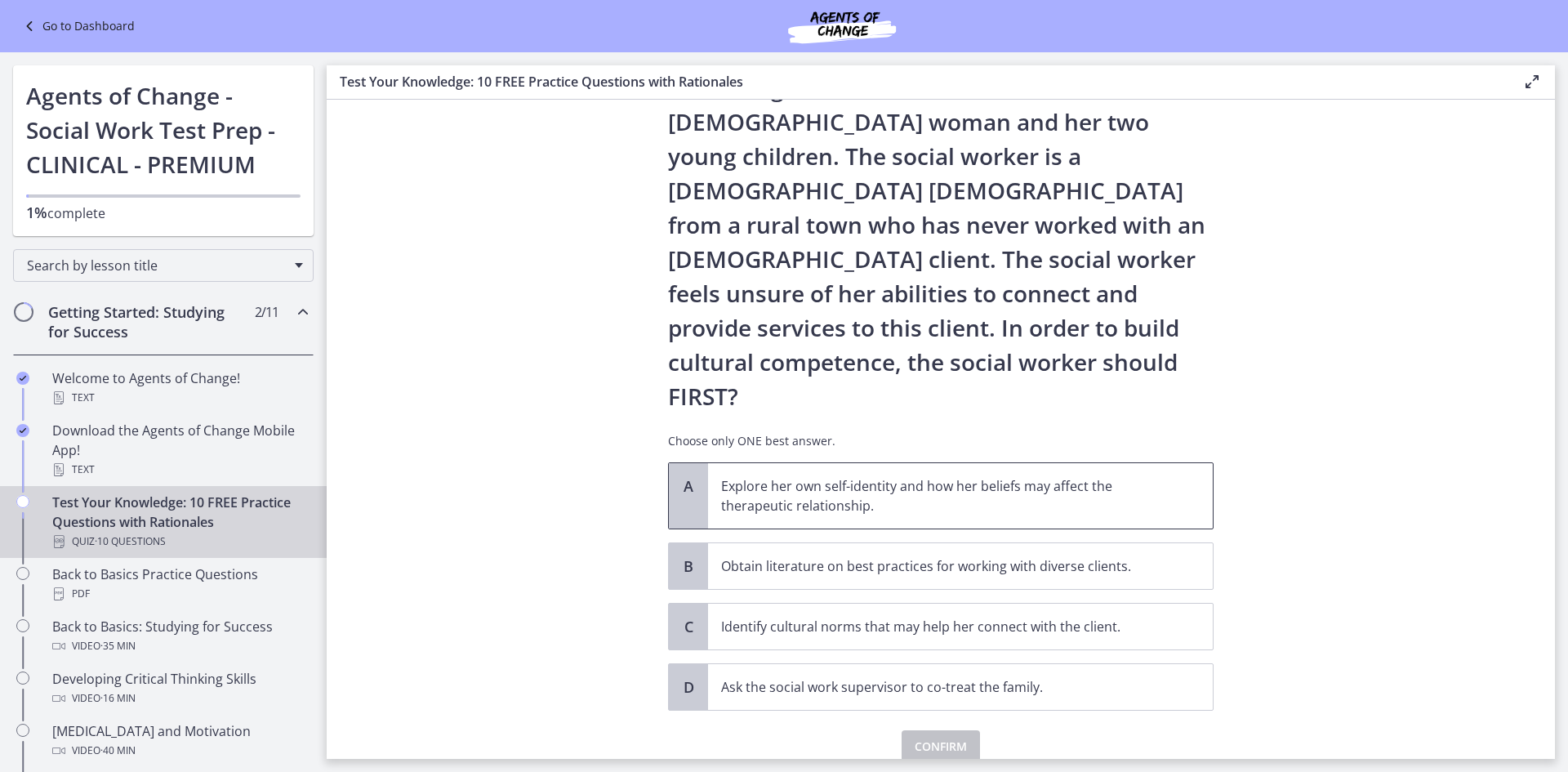
scroll to position [117, 0]
click at [791, 462] on span "Explore her own self-identity and how her beliefs may affect the therapeutic re…" at bounding box center [961, 495] width 505 height 65
click at [922, 736] on span "Confirm" at bounding box center [941, 745] width 53 height 19
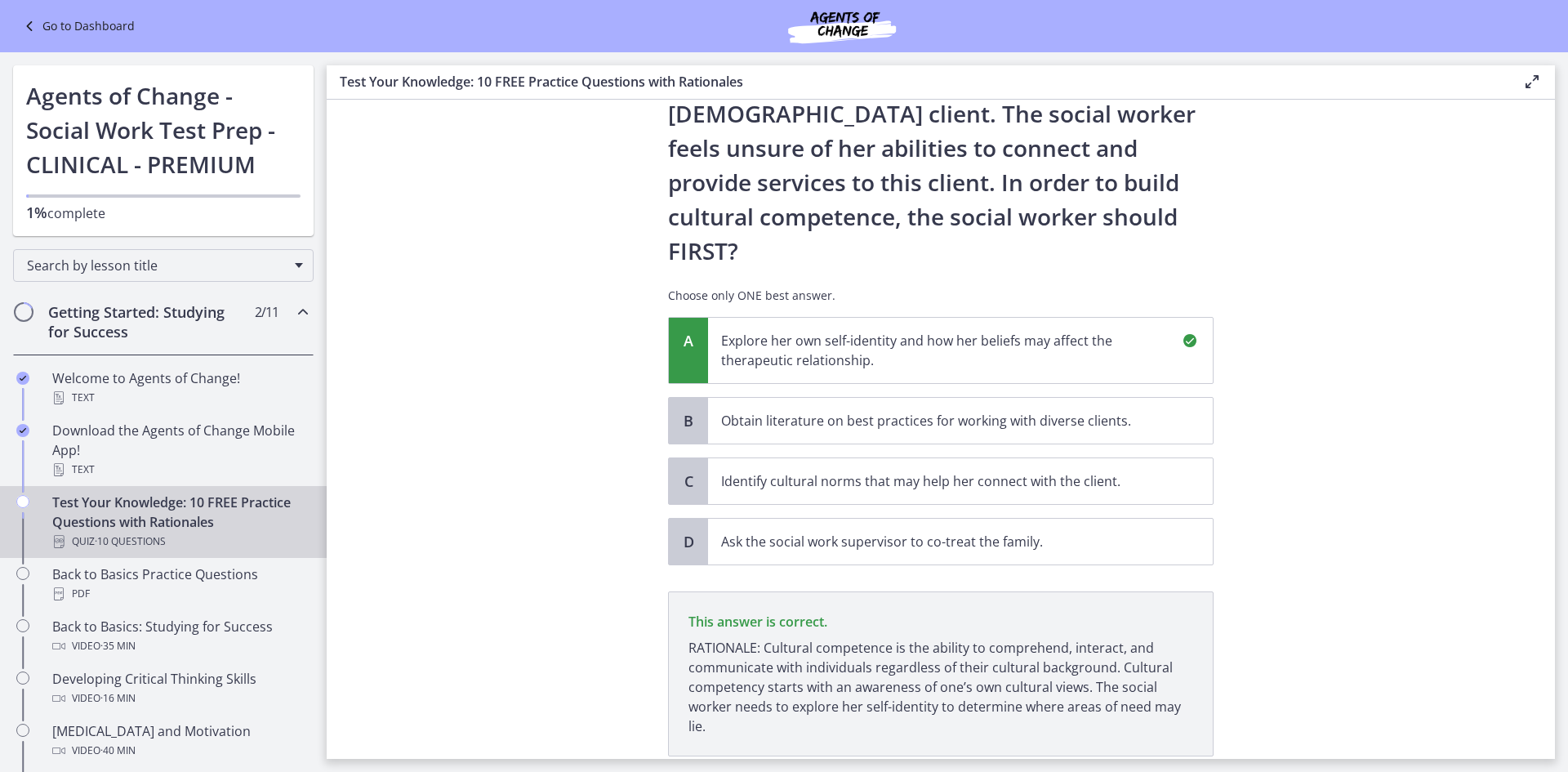
scroll to position [308, 0]
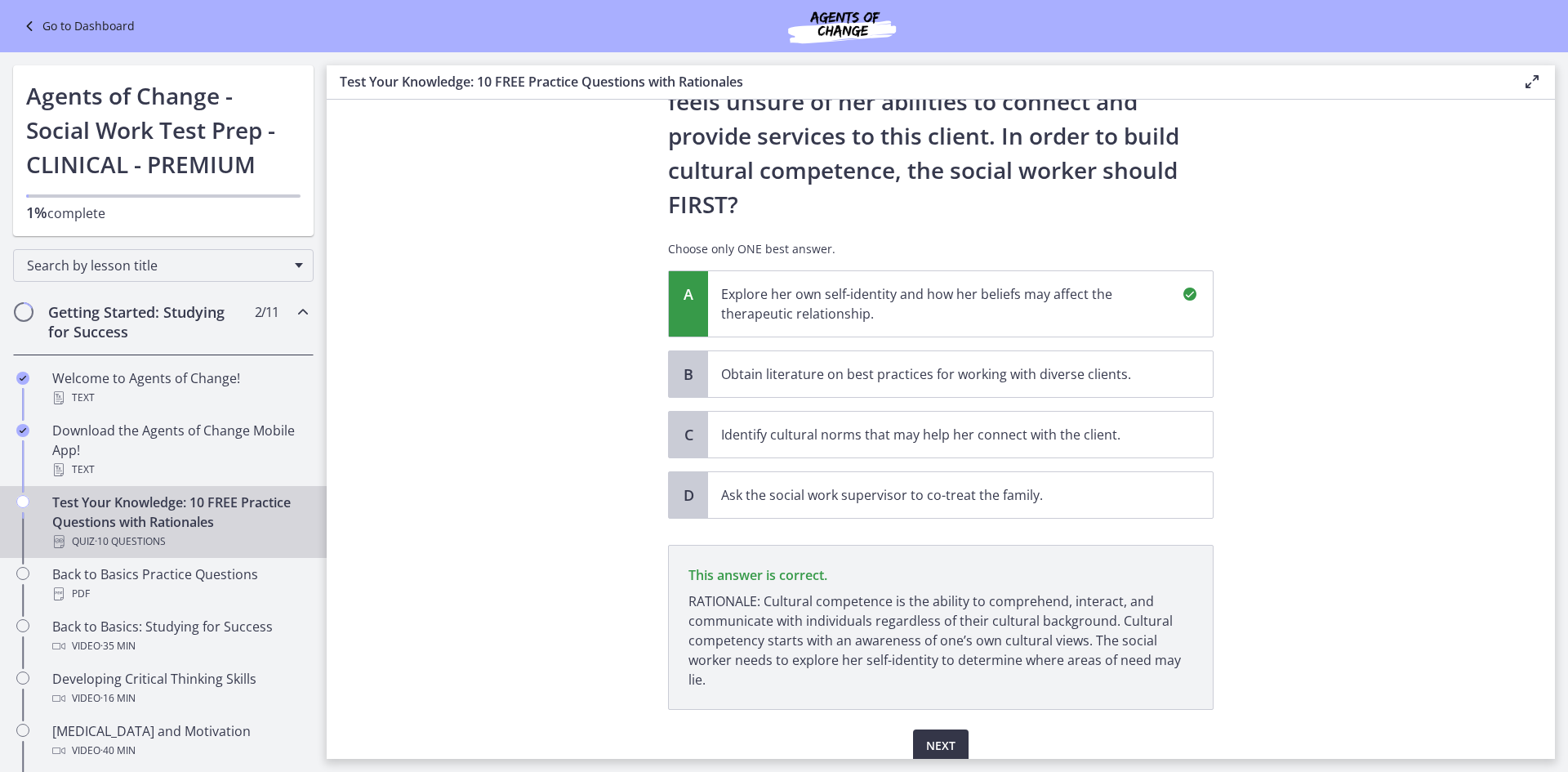
click at [913, 729] on button "Next" at bounding box center [941, 745] width 55 height 33
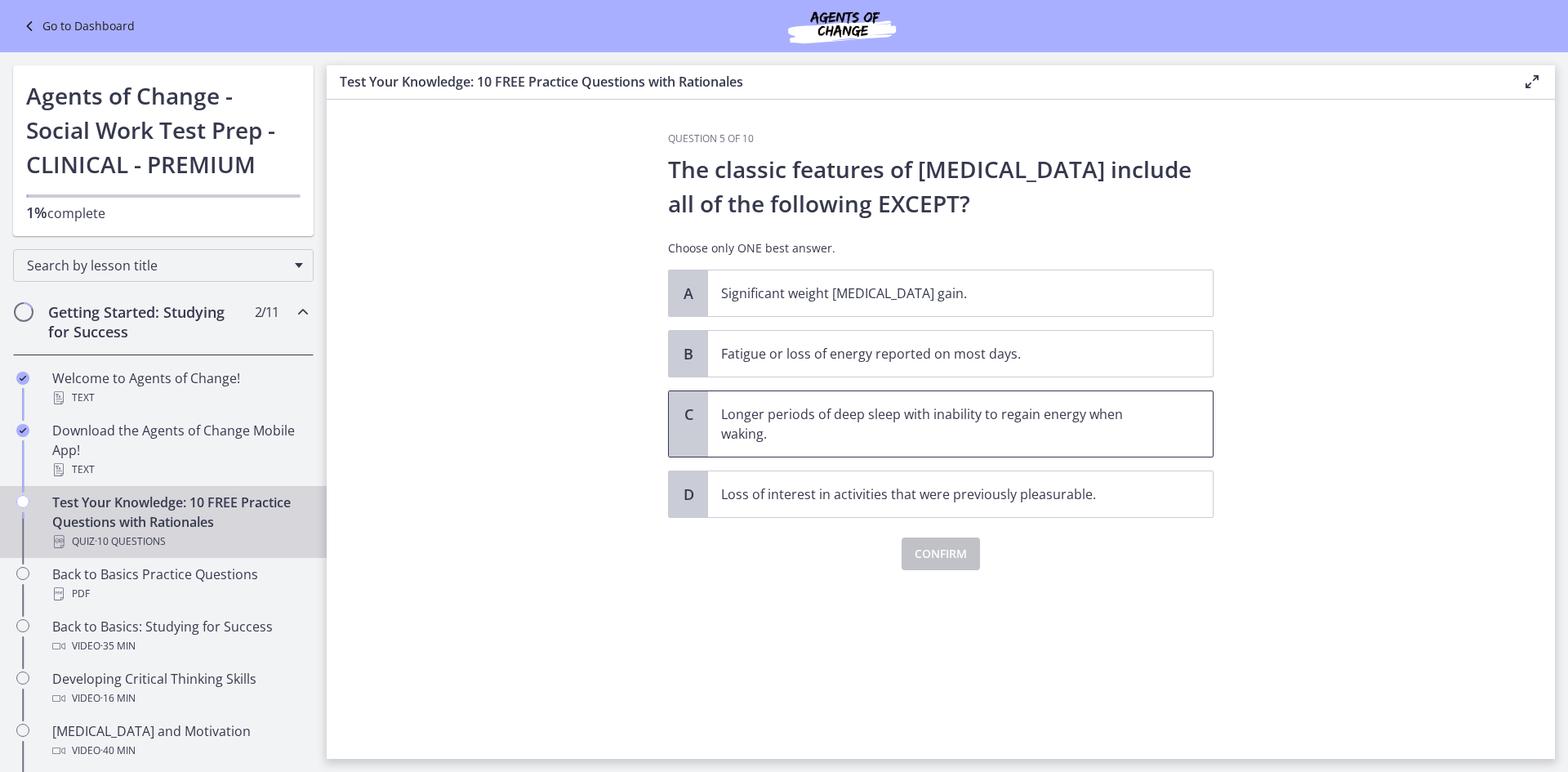
click at [750, 407] on p "Longer periods of deep sleep with inability to regain energy when waking." at bounding box center [944, 424] width 446 height 39
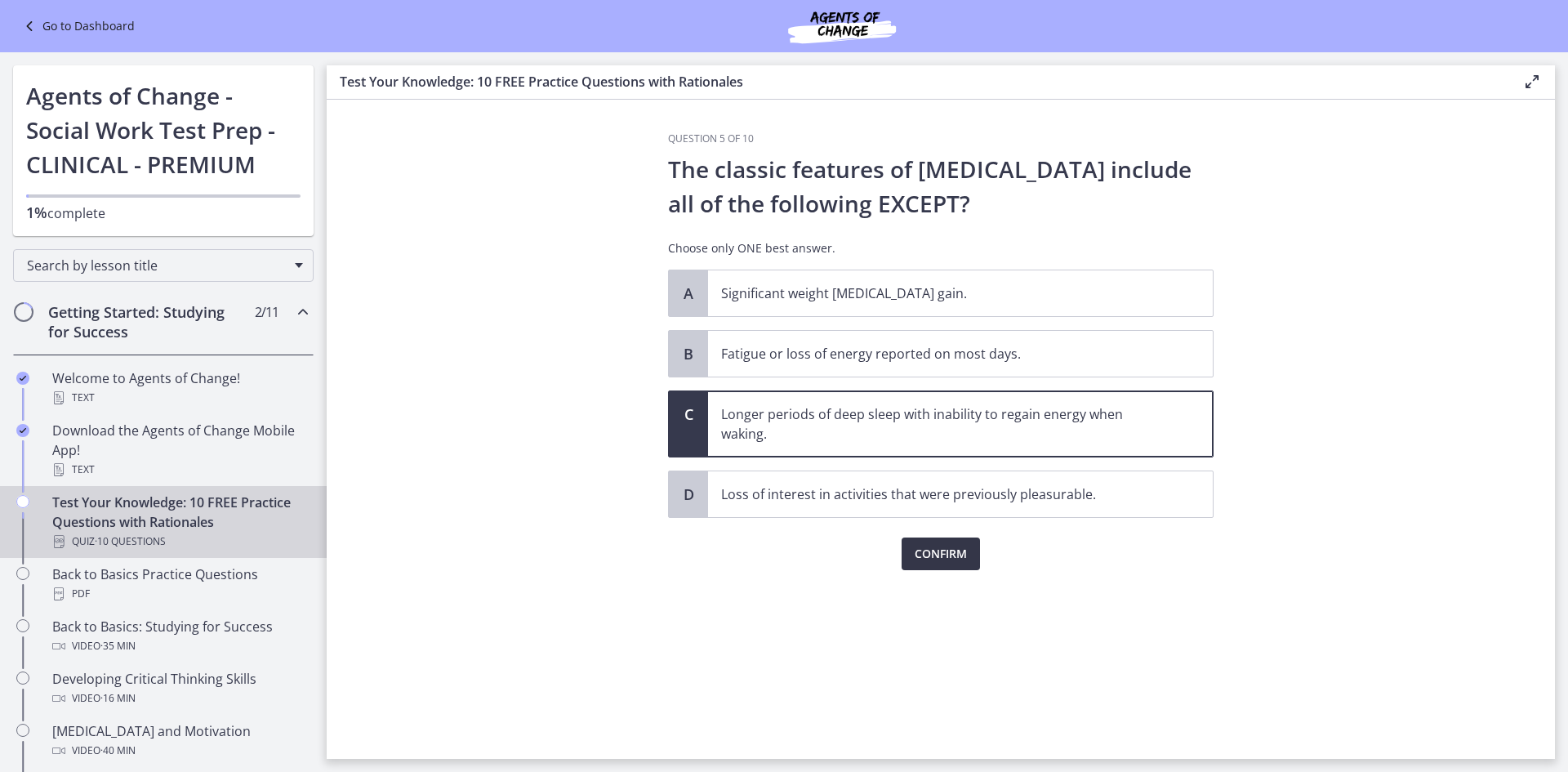
click at [926, 552] on span "Confirm" at bounding box center [941, 553] width 53 height 19
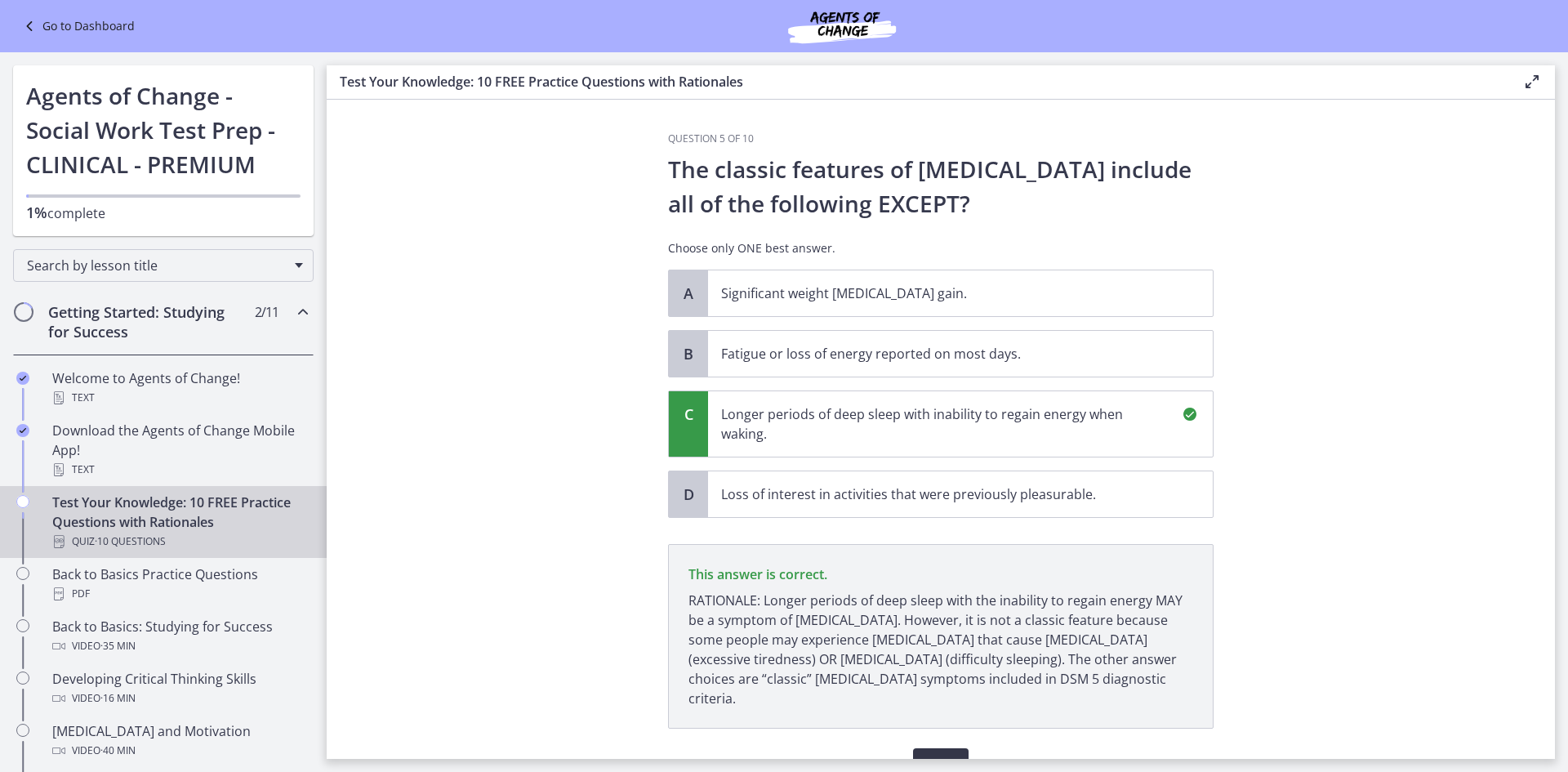
scroll to position [68, 0]
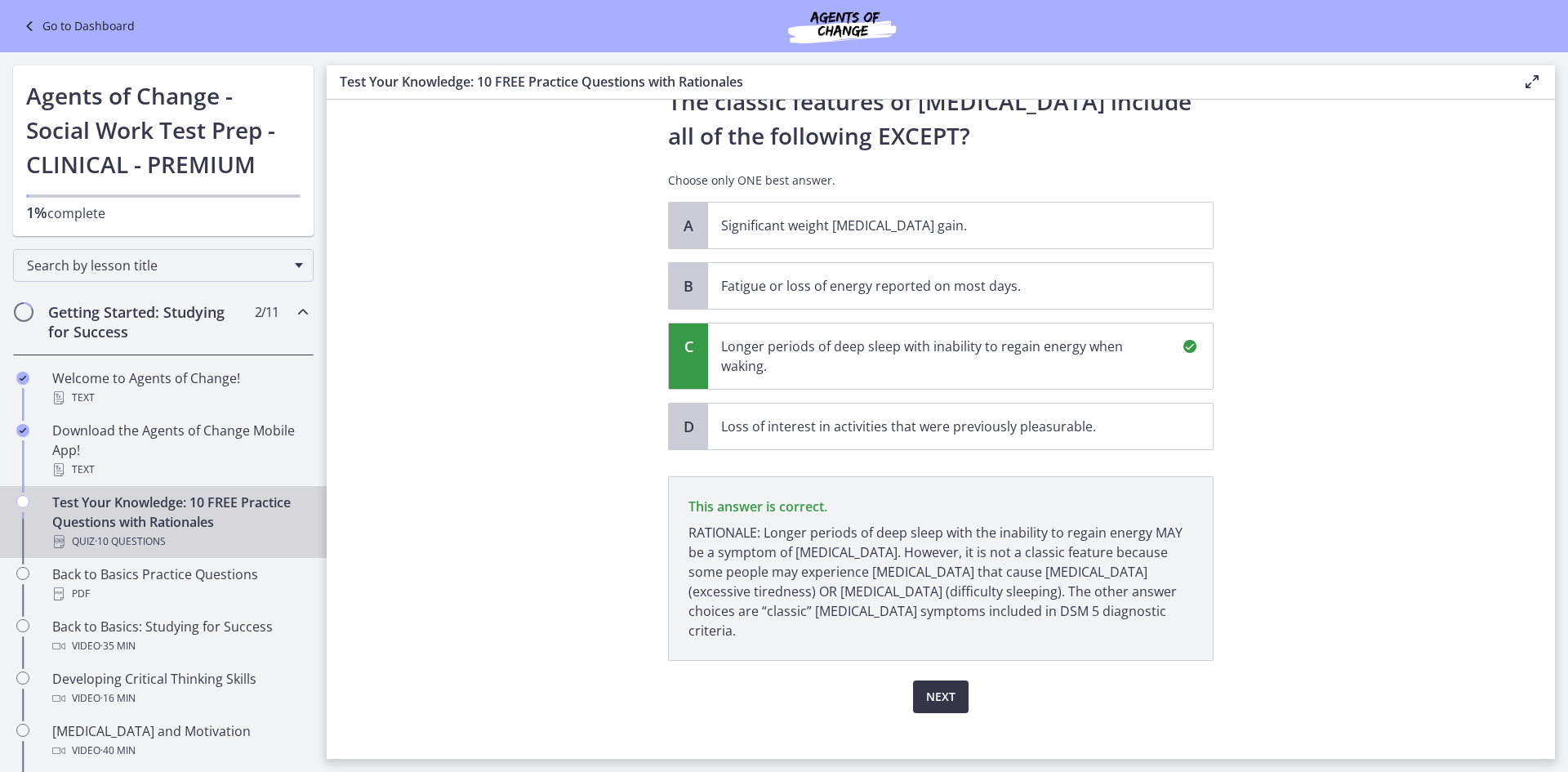
click at [940, 687] on span "Next" at bounding box center [941, 696] width 29 height 19
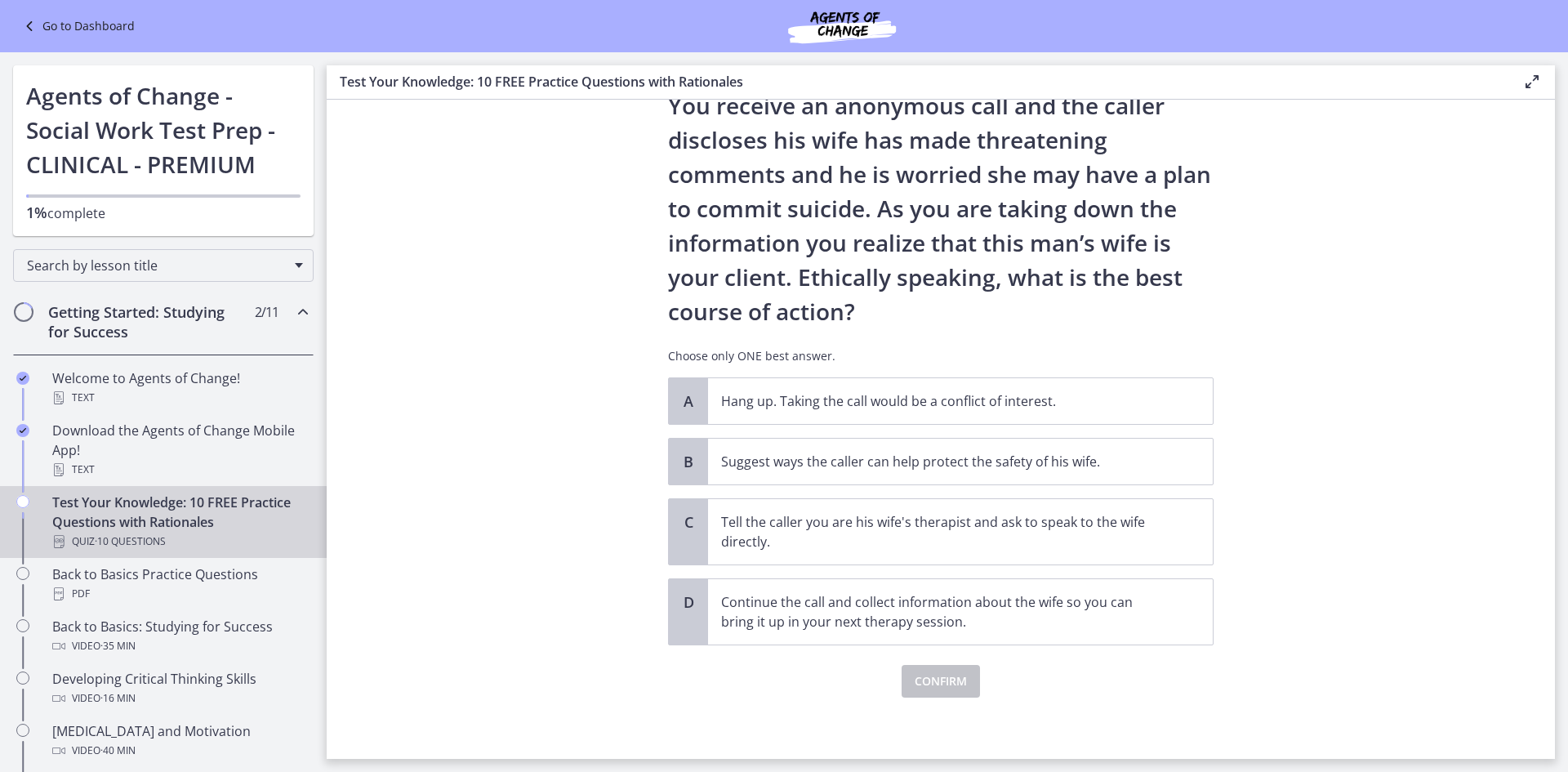
scroll to position [102, 0]
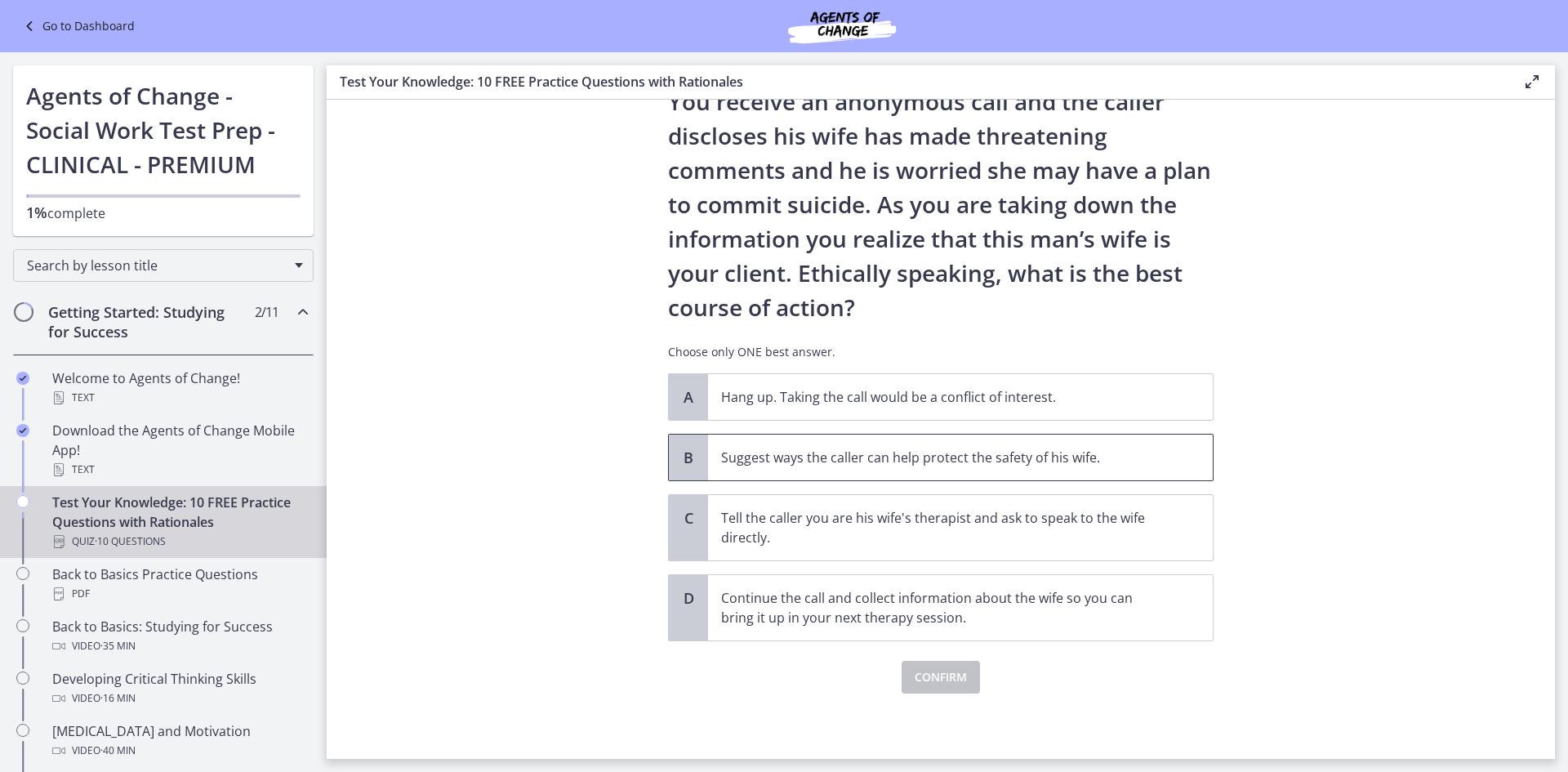
click at [809, 471] on span "Suggest ways the caller can help protect the safety of his wife." at bounding box center [961, 457] width 505 height 46
click at [925, 672] on span "Confirm" at bounding box center [941, 677] width 53 height 19
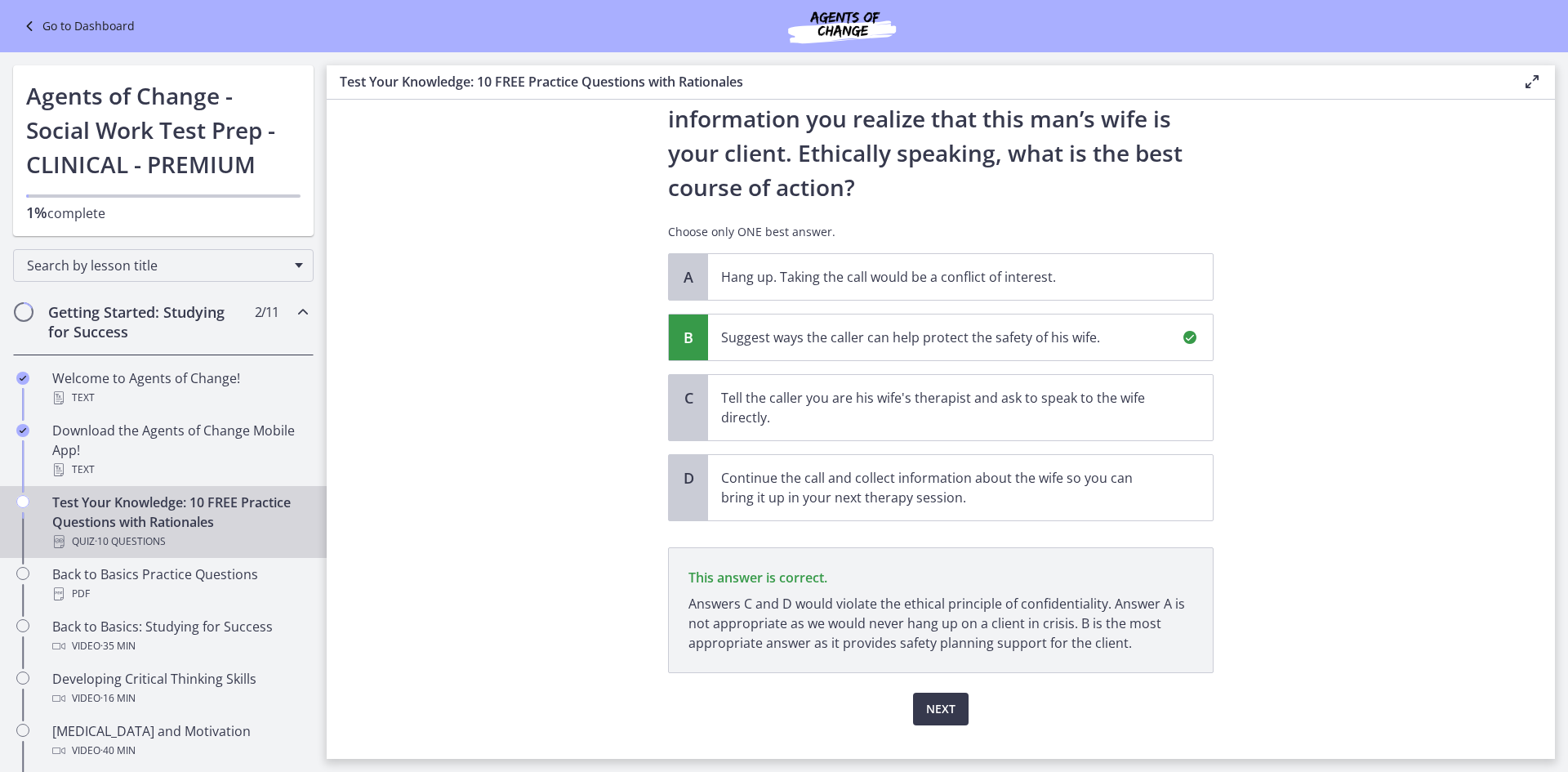
scroll to position [254, 0]
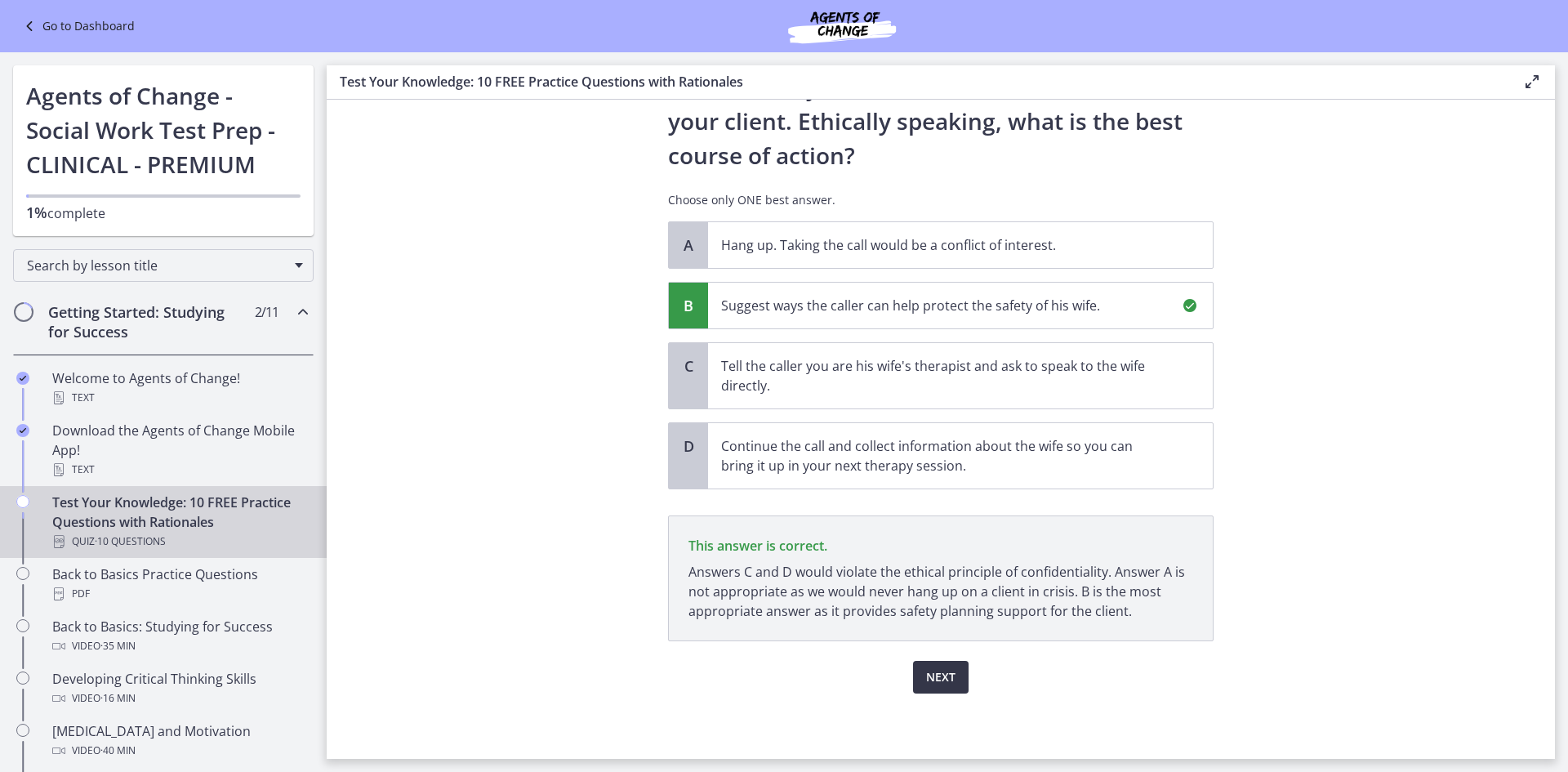
click at [927, 680] on span "Next" at bounding box center [941, 677] width 29 height 19
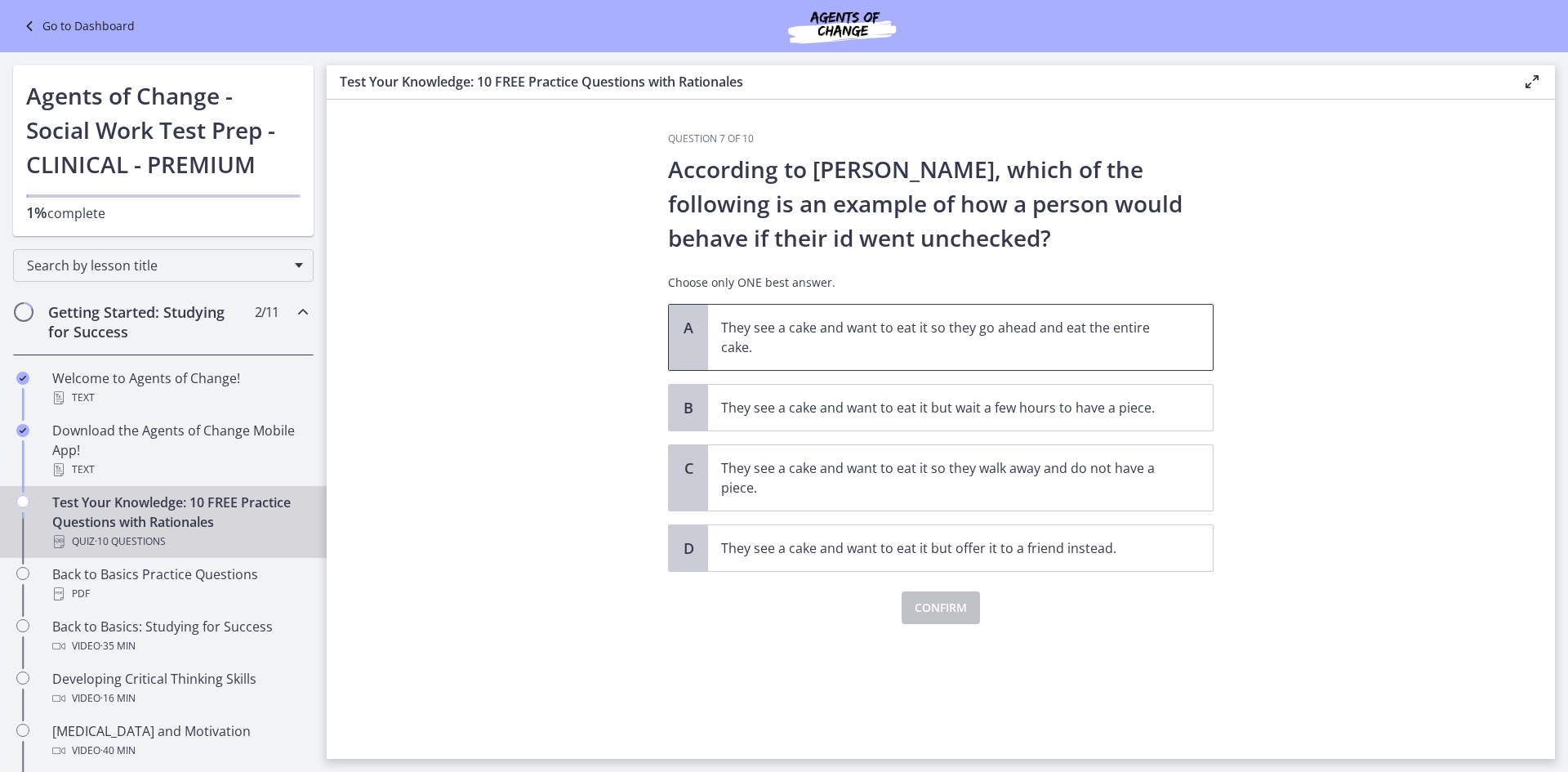
click at [843, 345] on p "They see a cake and want to eat it so they go ahead and eat the entire cake." at bounding box center [944, 337] width 446 height 39
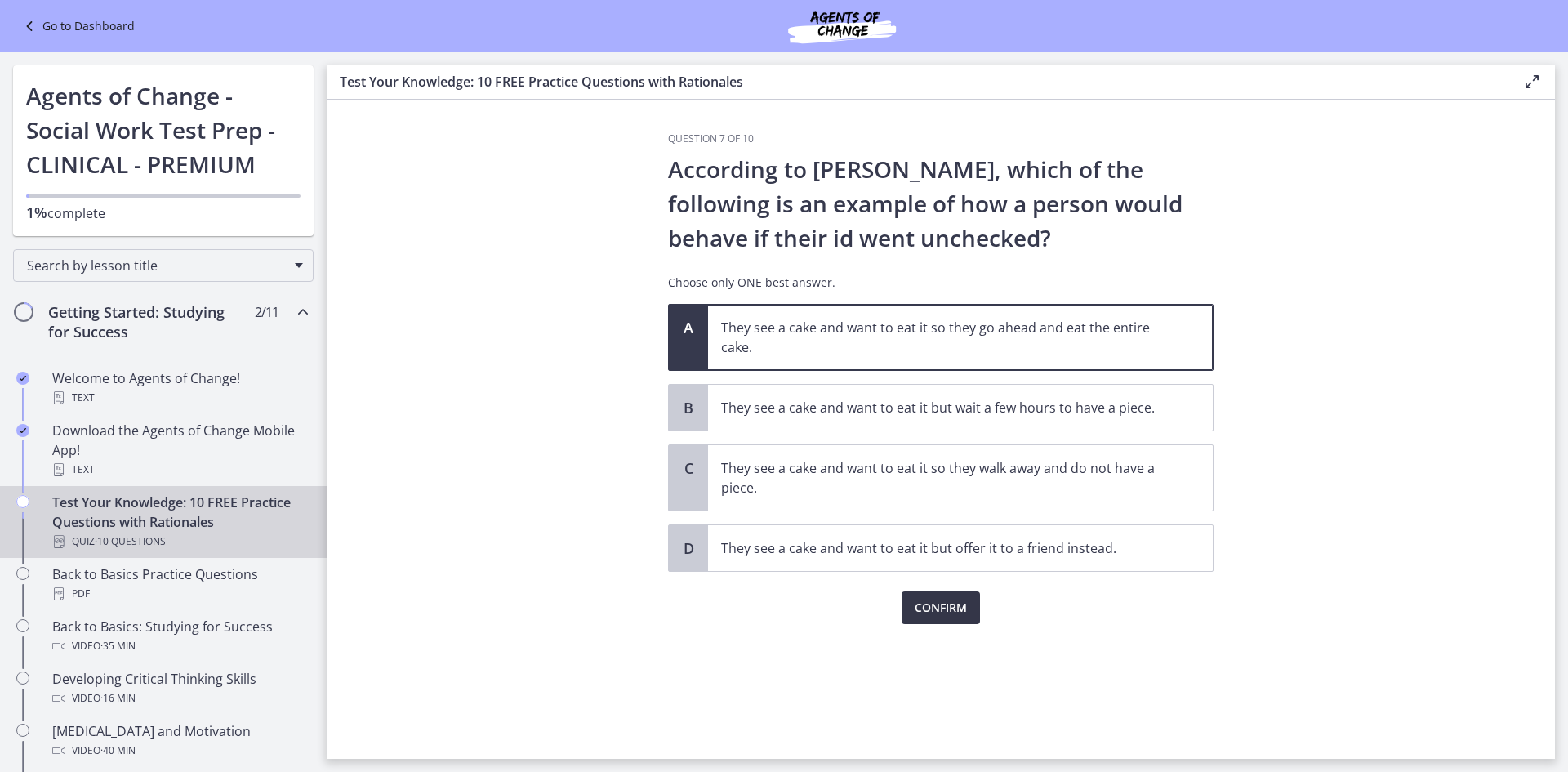
click at [964, 618] on button "Confirm" at bounding box center [941, 607] width 79 height 33
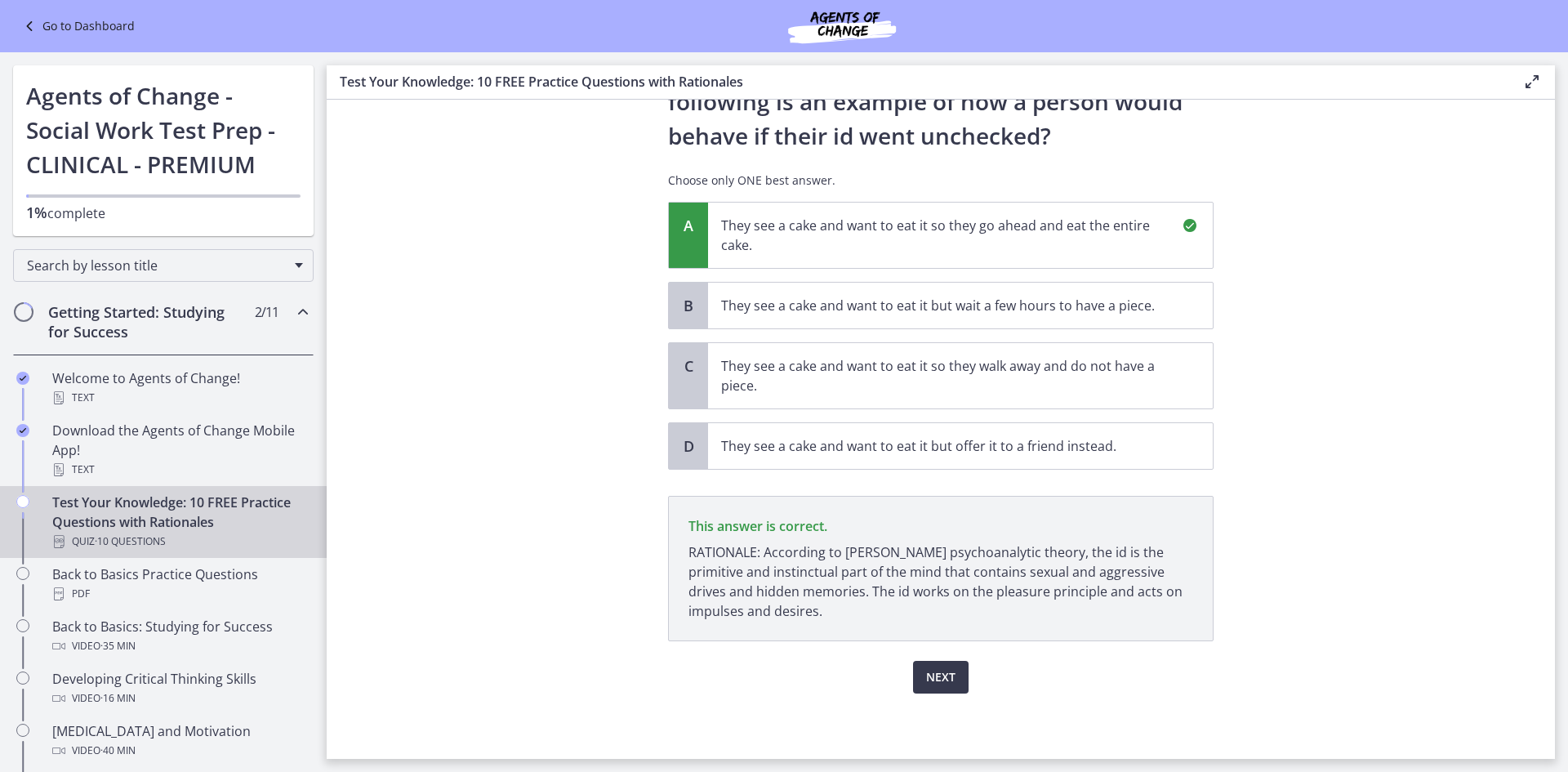
scroll to position [102, 0]
click at [938, 667] on button "Next" at bounding box center [941, 677] width 55 height 33
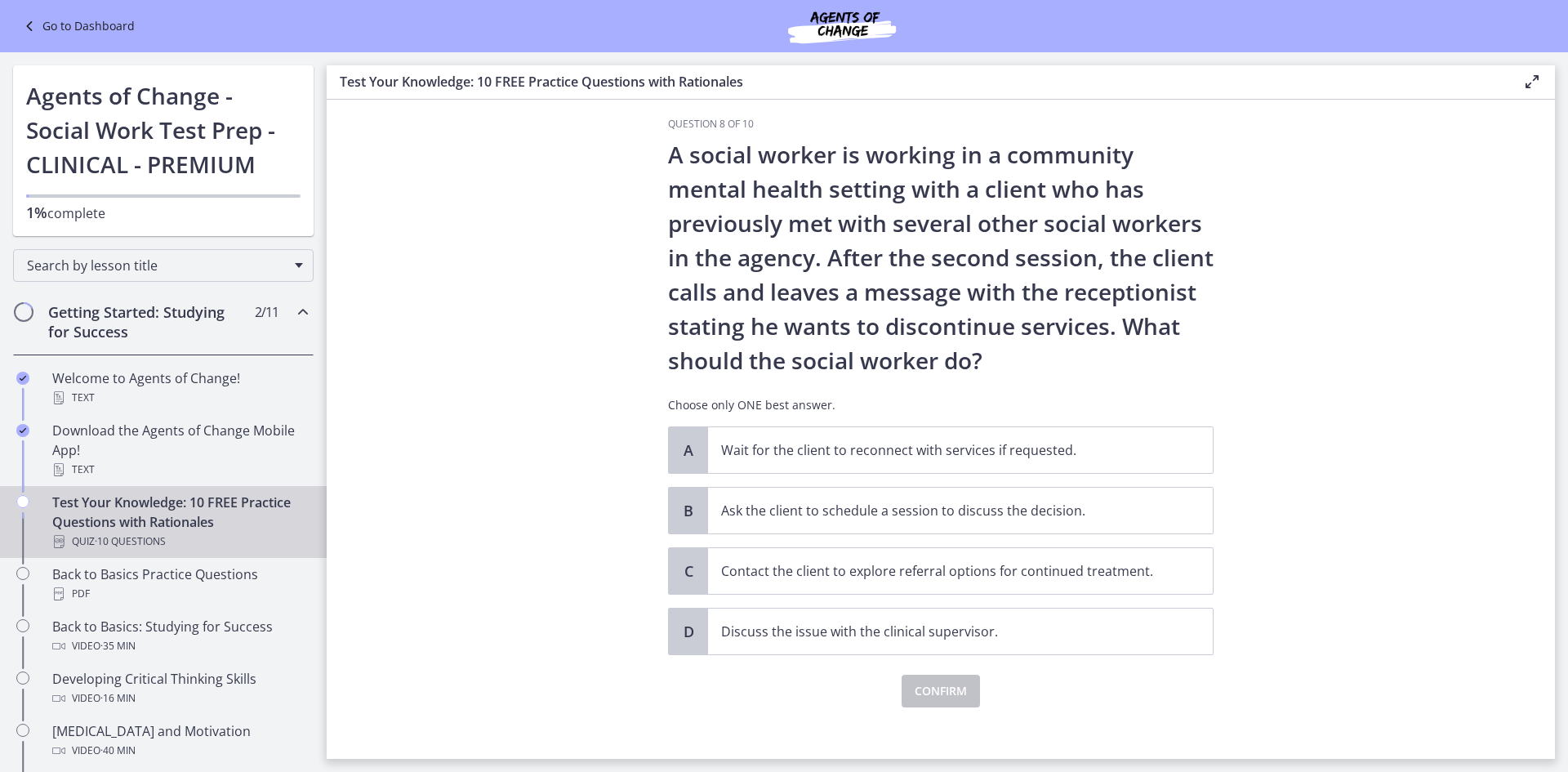
scroll to position [28, 0]
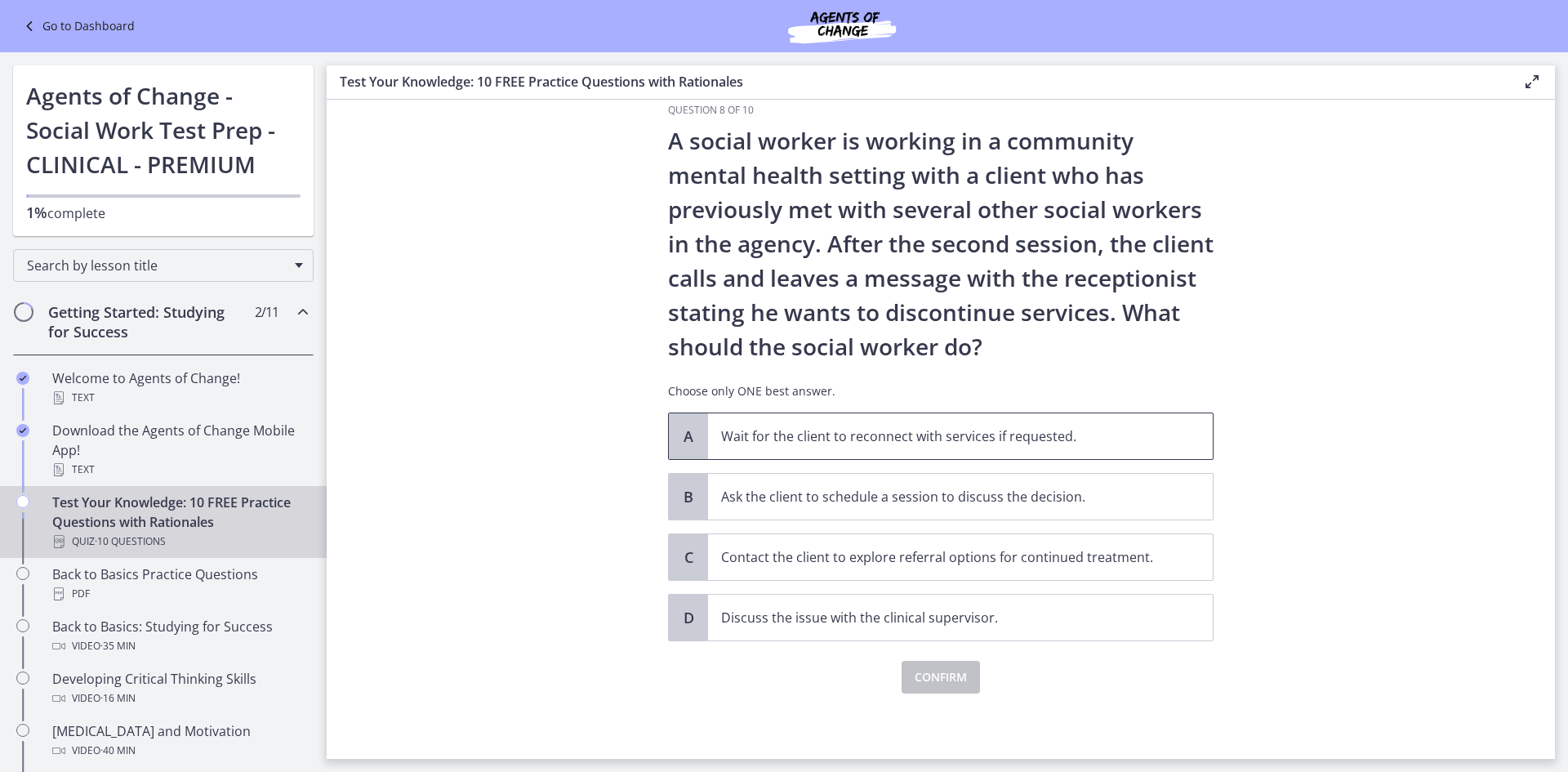
click at [840, 442] on p "Wait for the client to reconnect with services if requested." at bounding box center [944, 435] width 446 height 19
click at [821, 562] on p "Contact the client to explore referral options for continued treatment." at bounding box center [944, 556] width 446 height 19
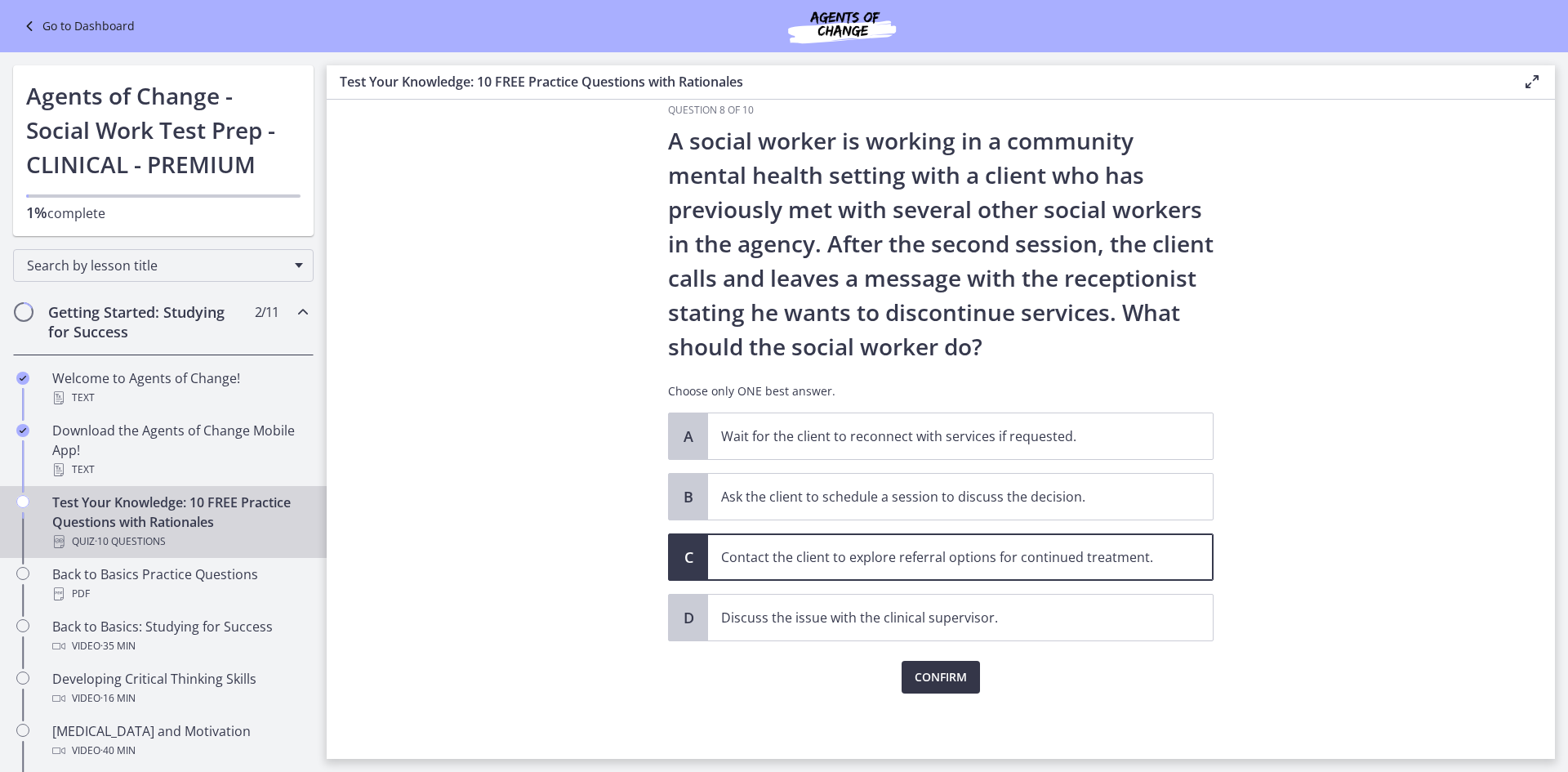
click at [922, 677] on span "Confirm" at bounding box center [941, 677] width 53 height 19
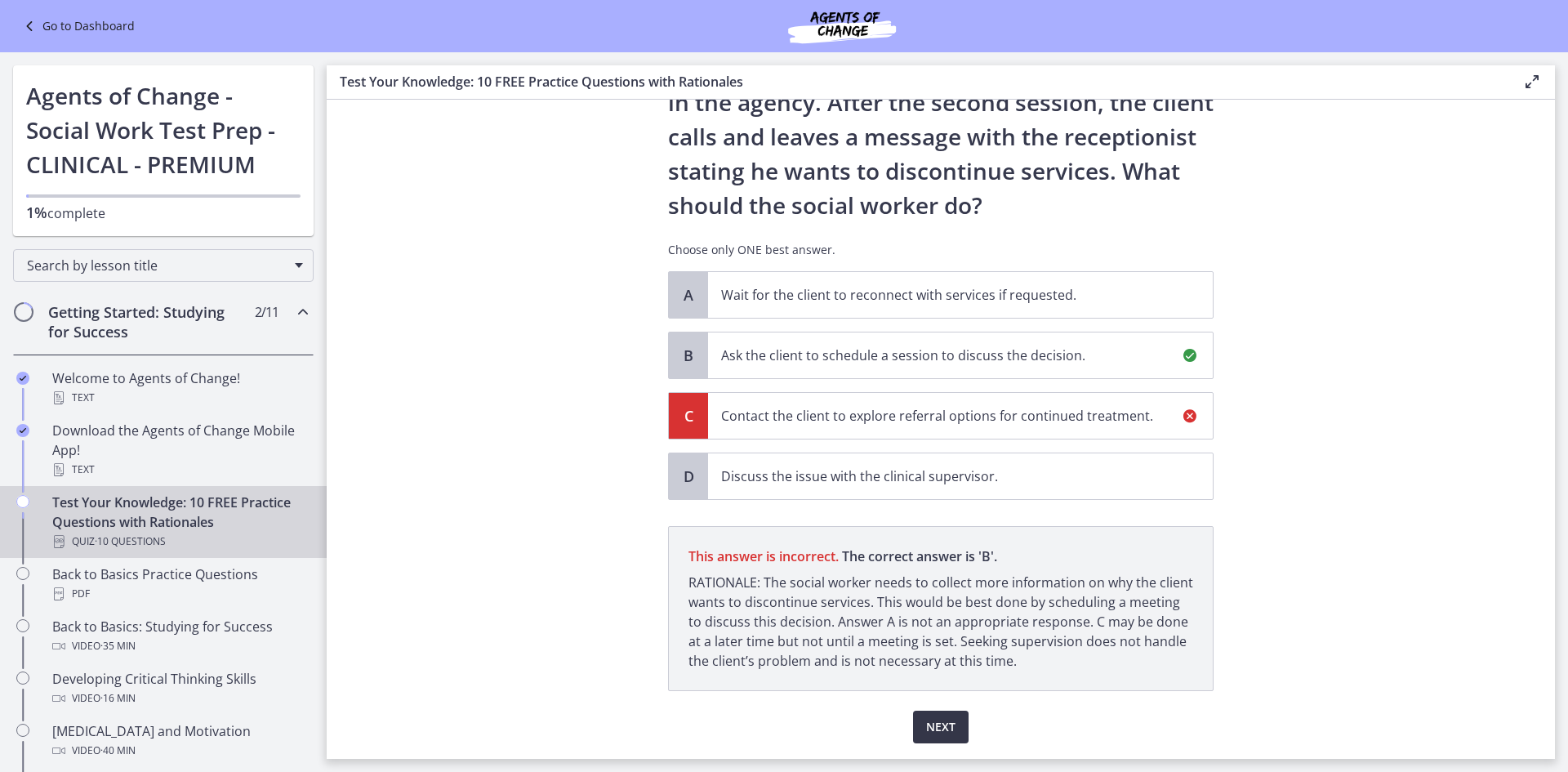
scroll to position [220, 0]
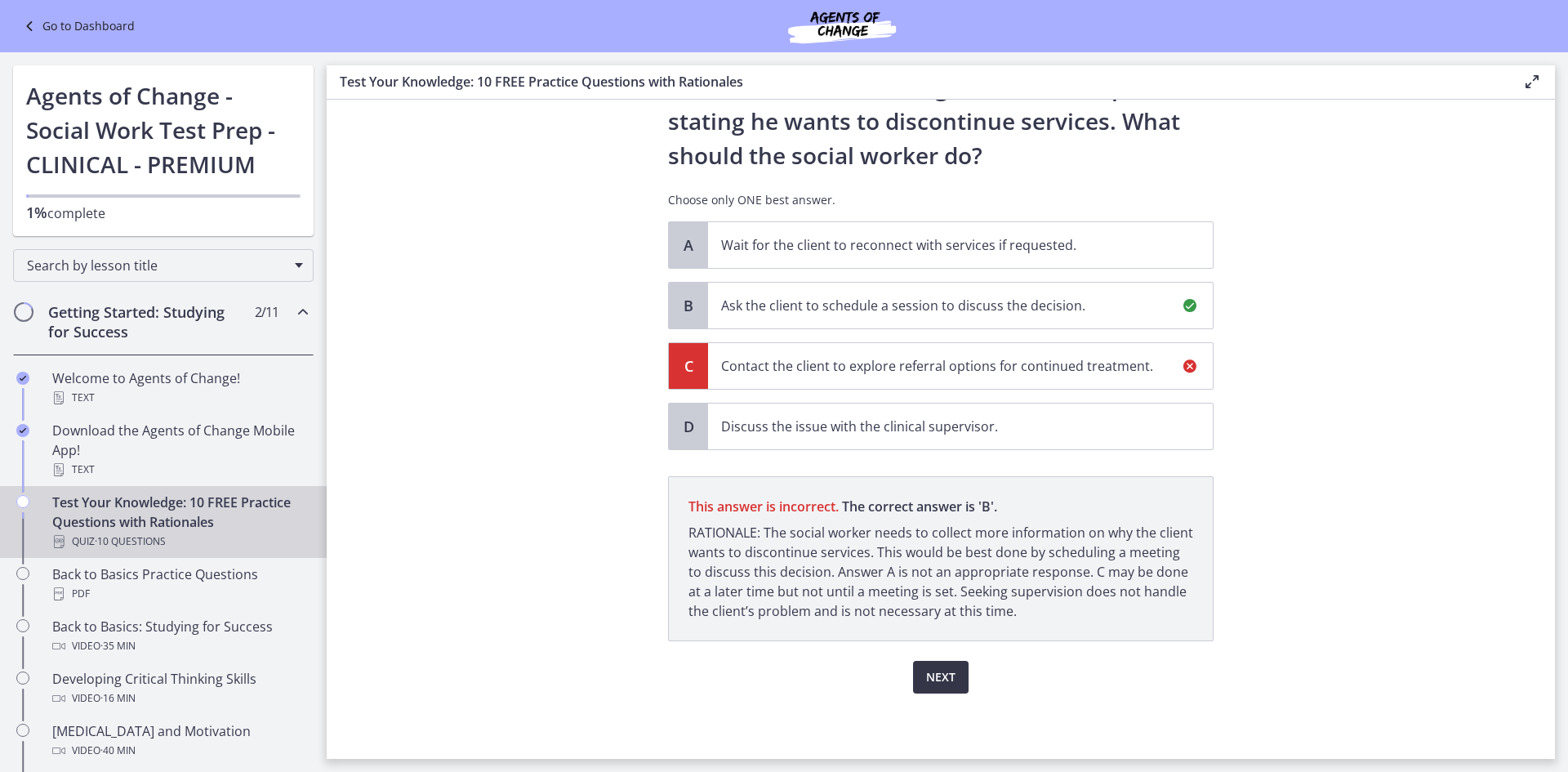
click at [948, 671] on span "Next" at bounding box center [941, 677] width 29 height 19
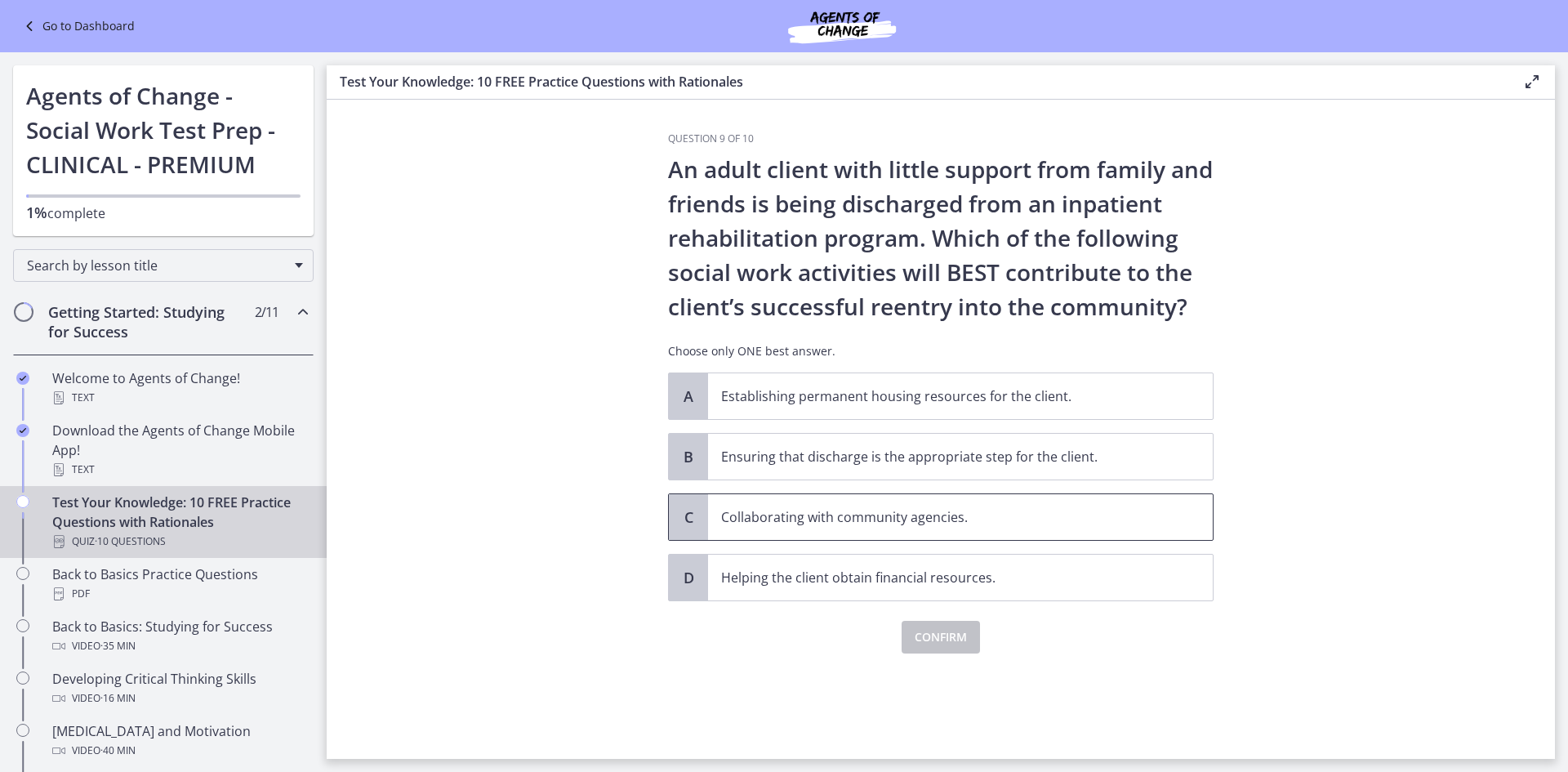
click at [853, 525] on p "Collaborating with community agencies." at bounding box center [944, 516] width 446 height 19
click at [926, 631] on span "Confirm" at bounding box center [941, 637] width 53 height 19
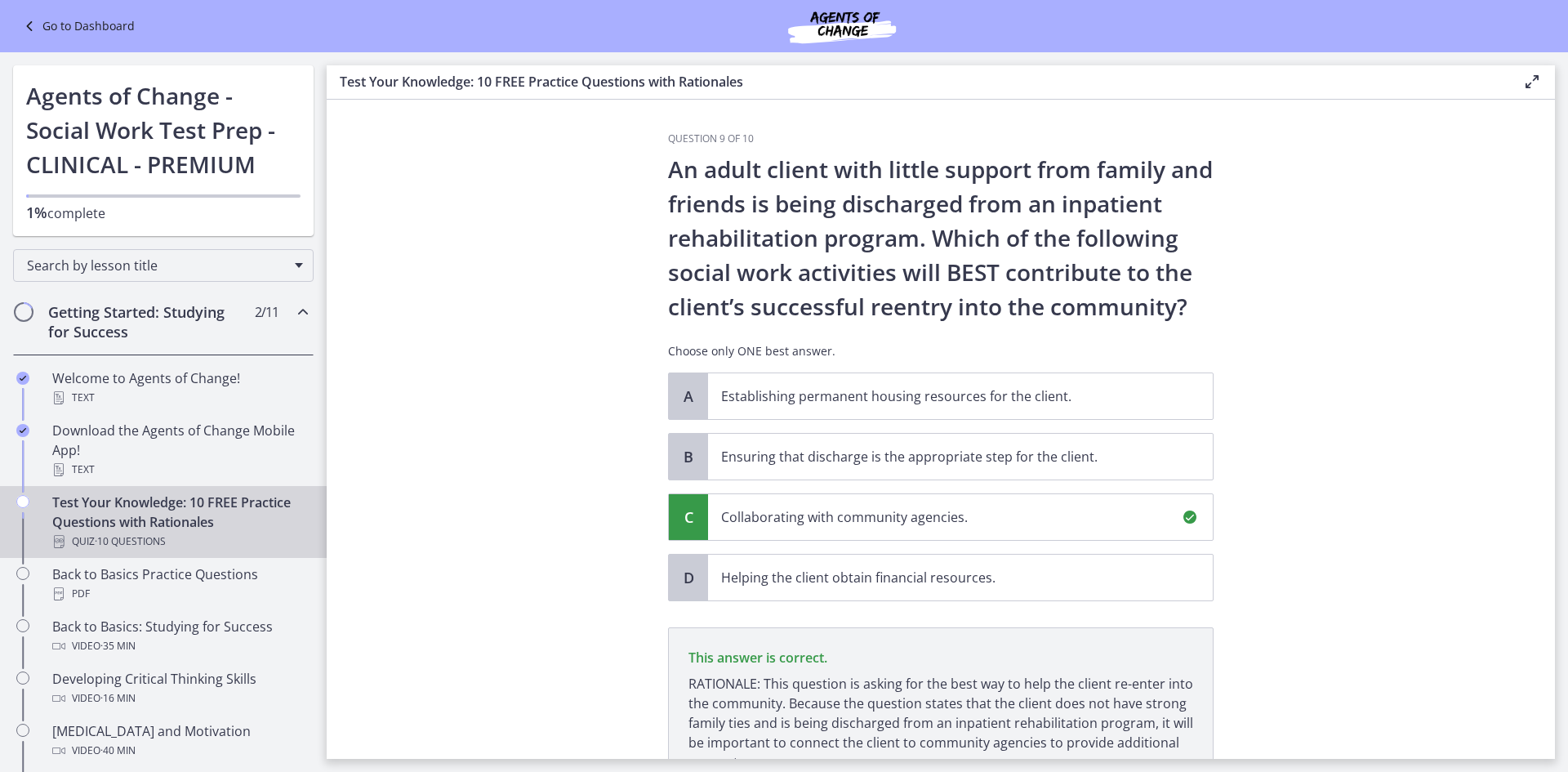
scroll to position [151, 0]
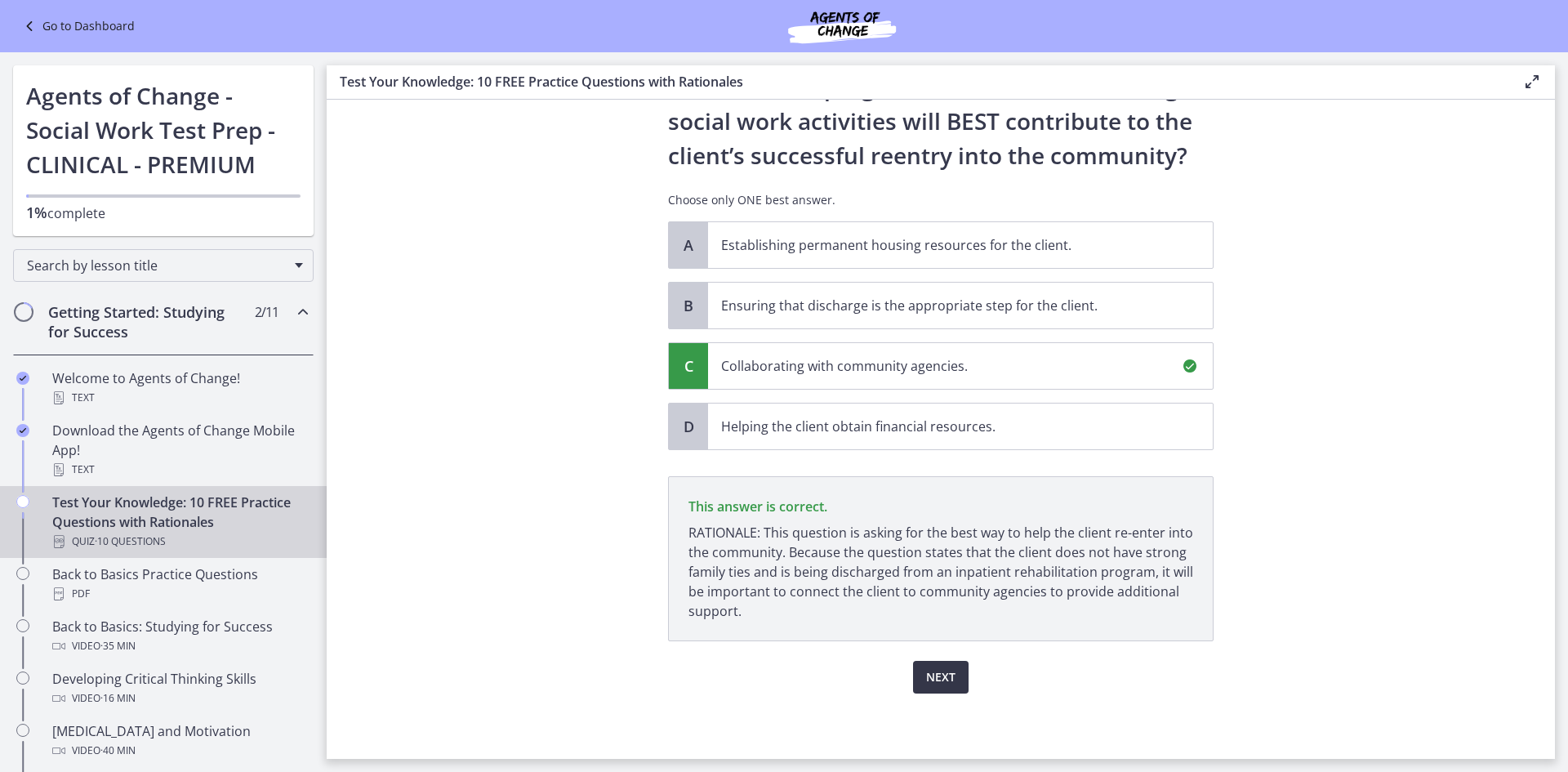
click at [926, 676] on span "Next" at bounding box center [941, 677] width 29 height 19
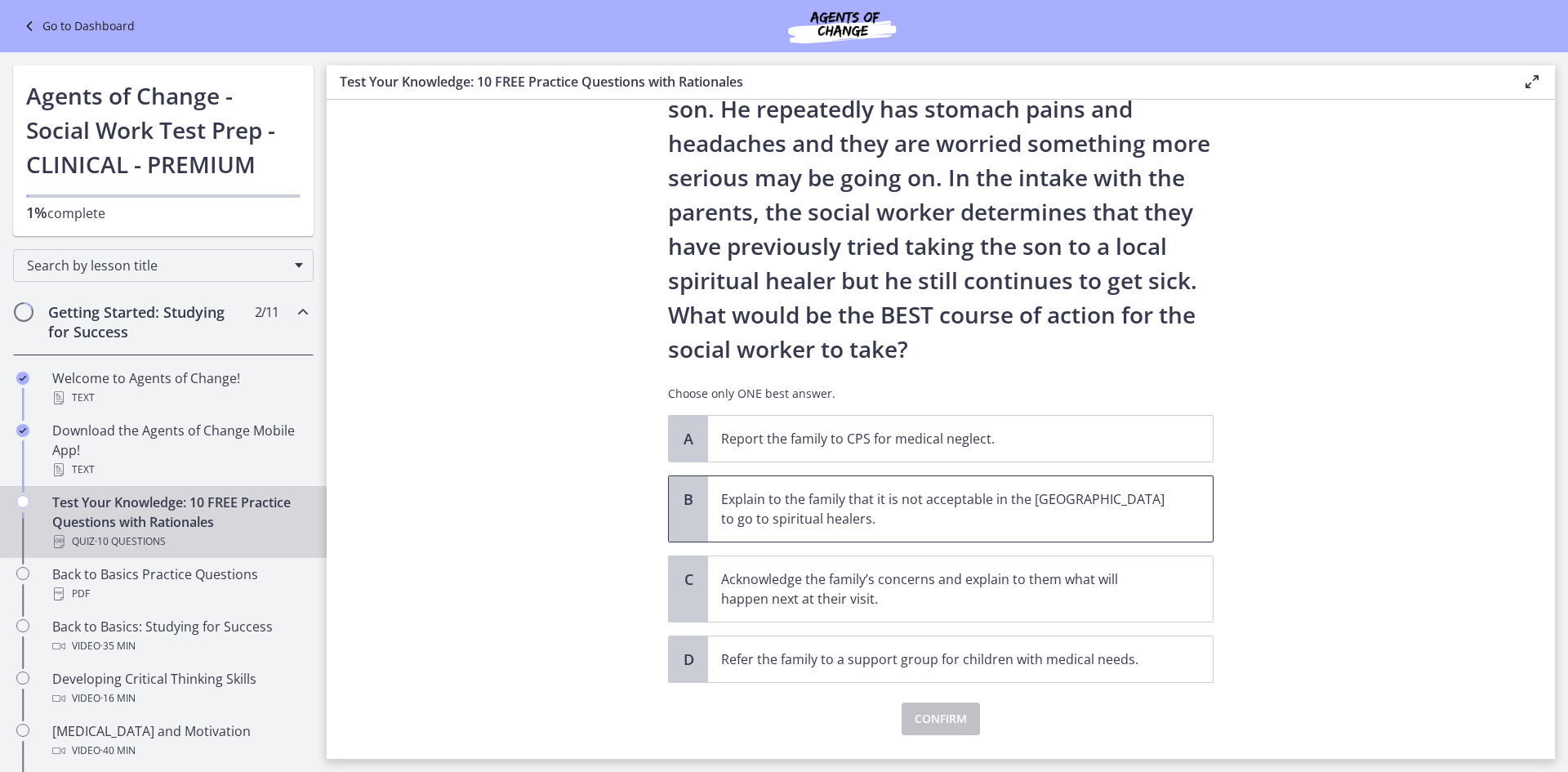
scroll to position [205, 0]
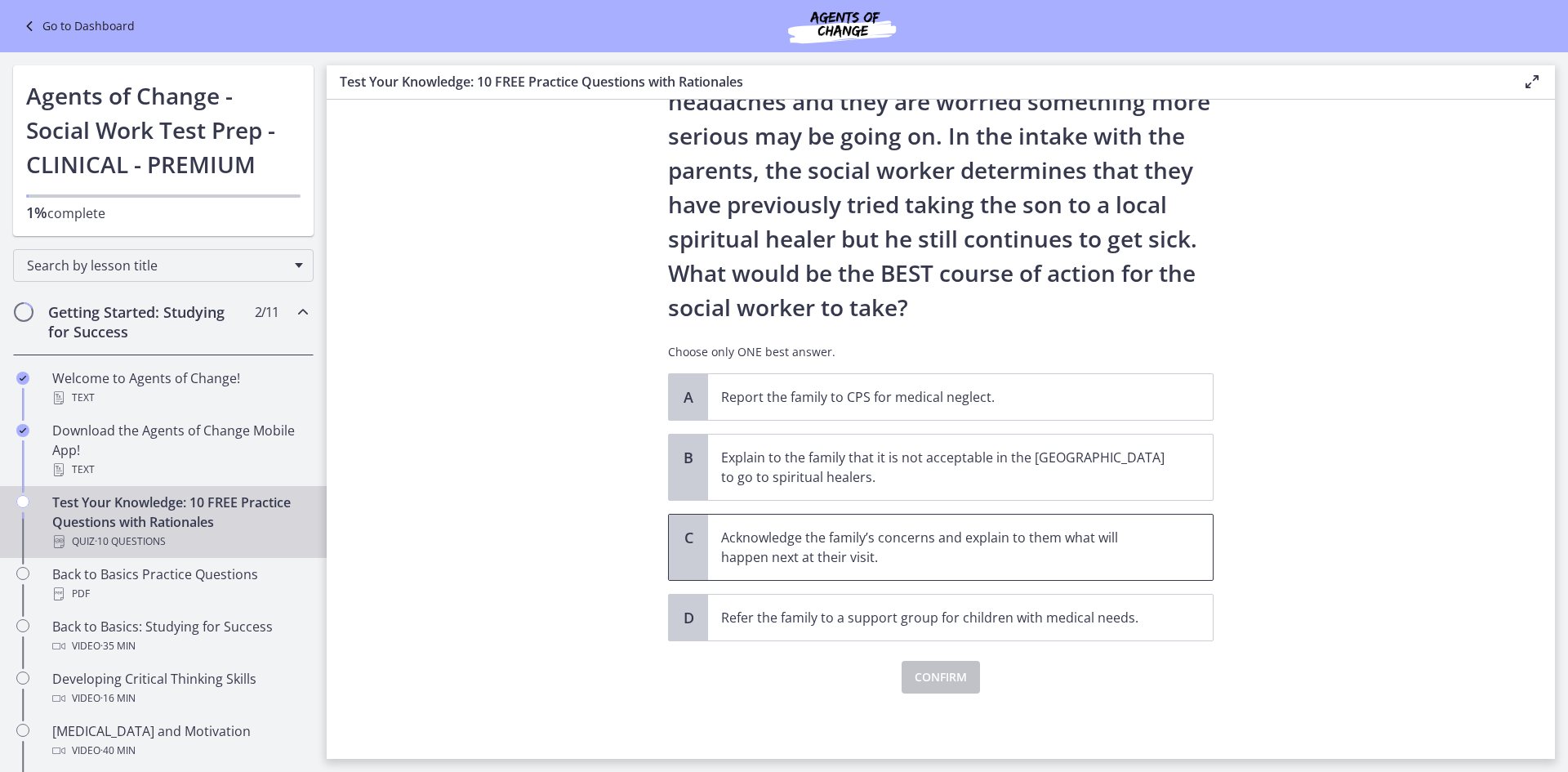
click at [789, 555] on p "Acknowledge the family’s concerns and explain to them what will happen next at …" at bounding box center [944, 547] width 446 height 39
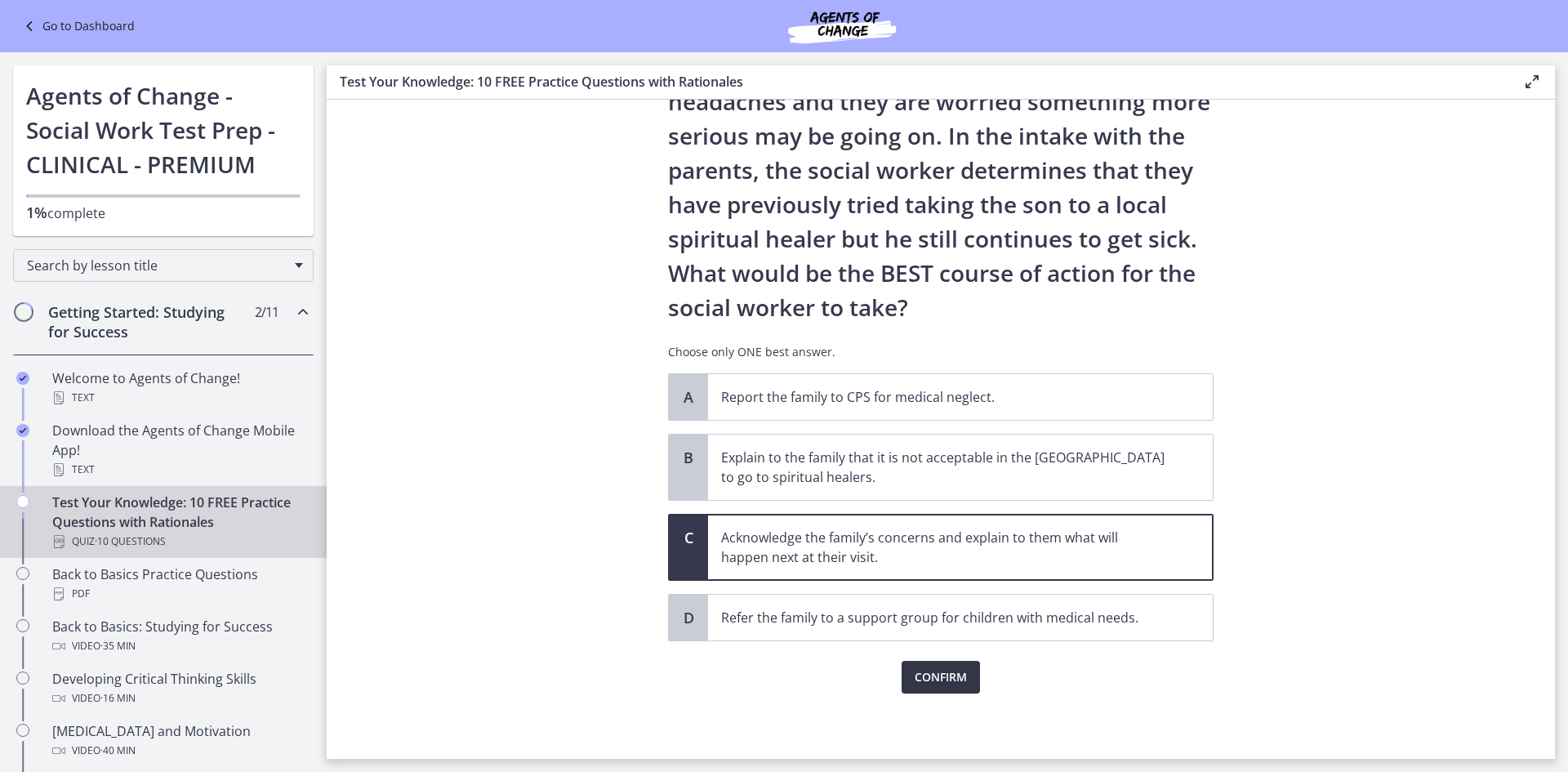
click at [928, 678] on span "Confirm" at bounding box center [941, 677] width 53 height 19
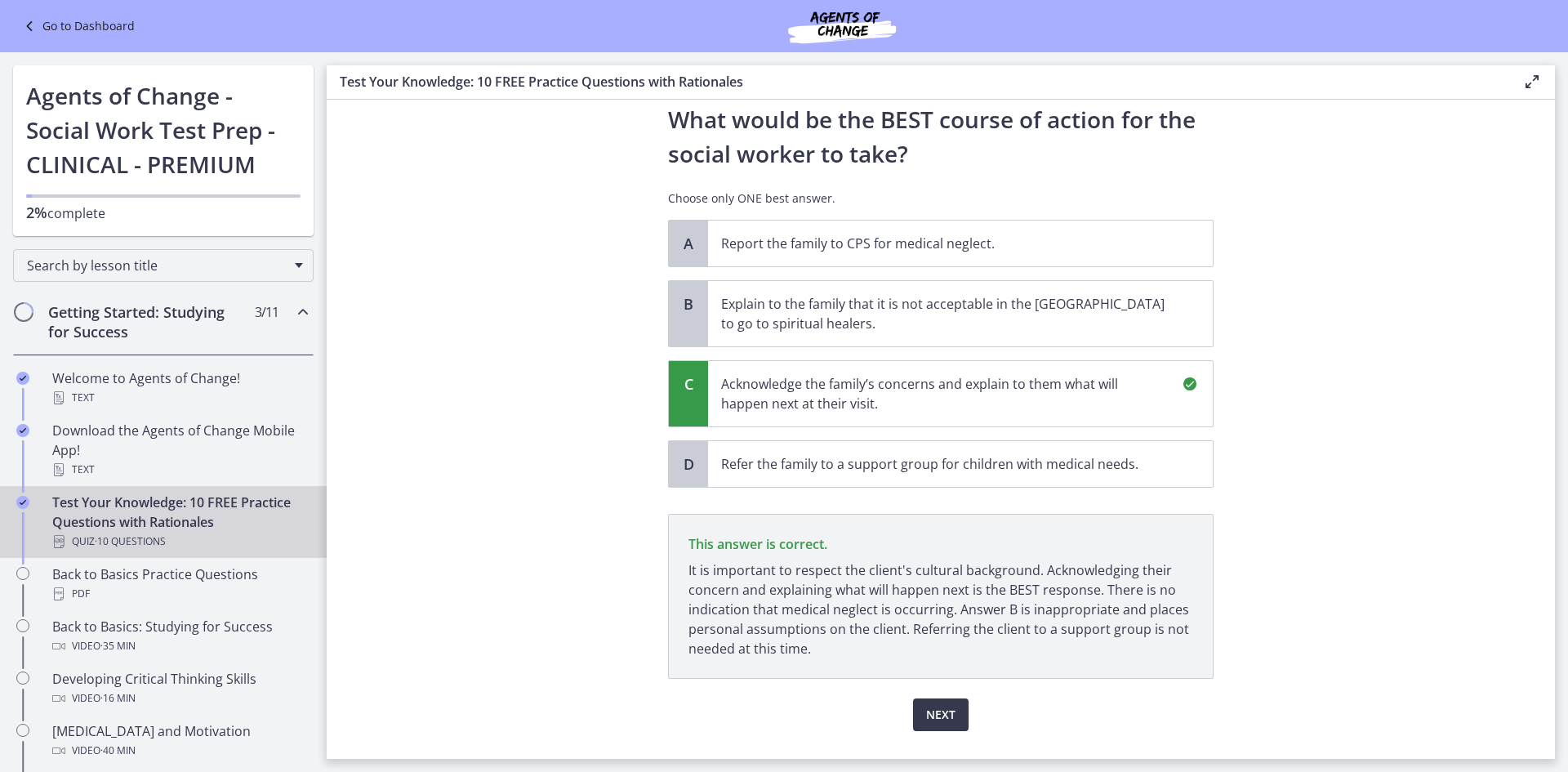
scroll to position [396, 0]
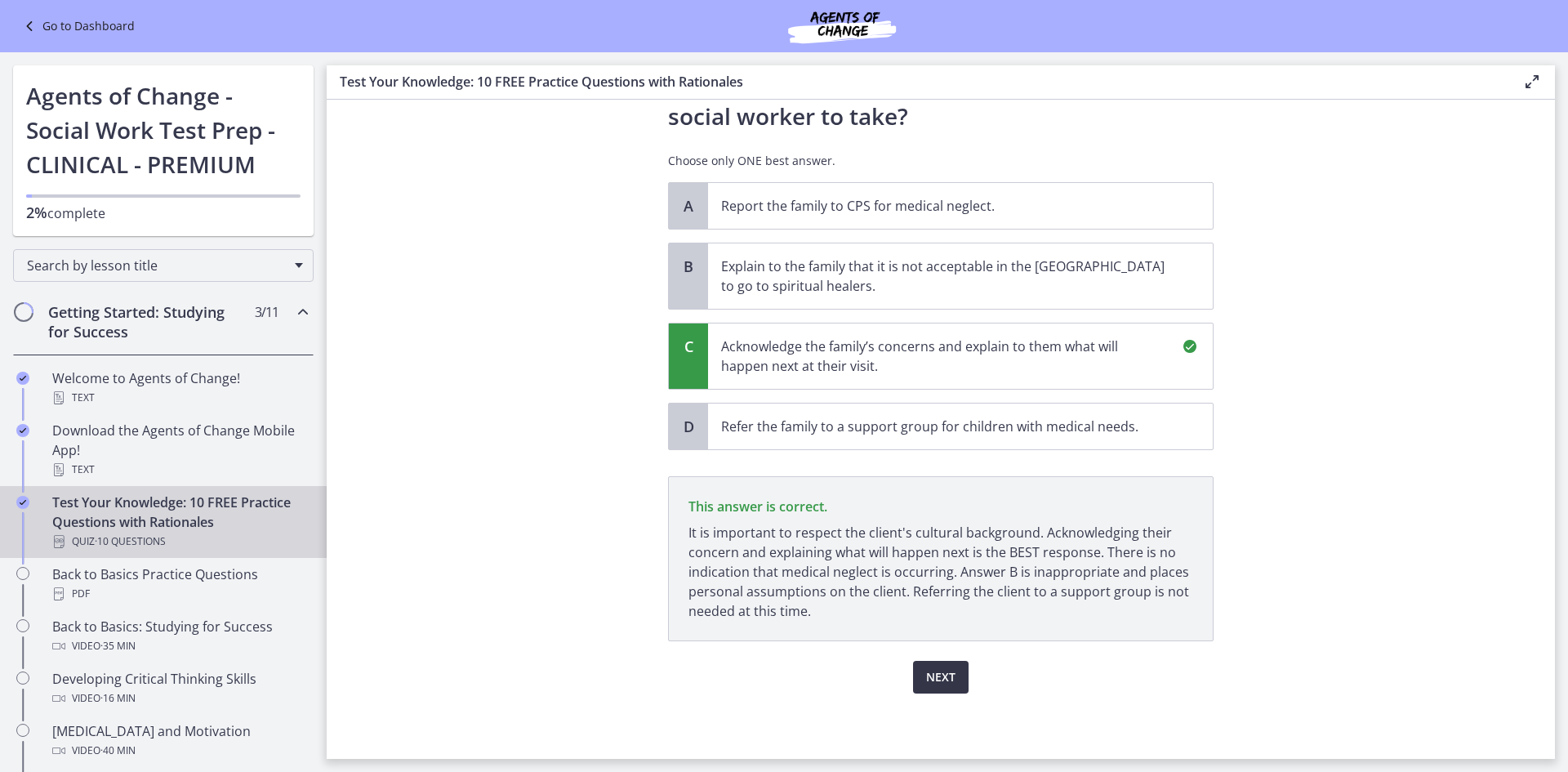
click at [929, 672] on span "Next" at bounding box center [941, 677] width 29 height 19
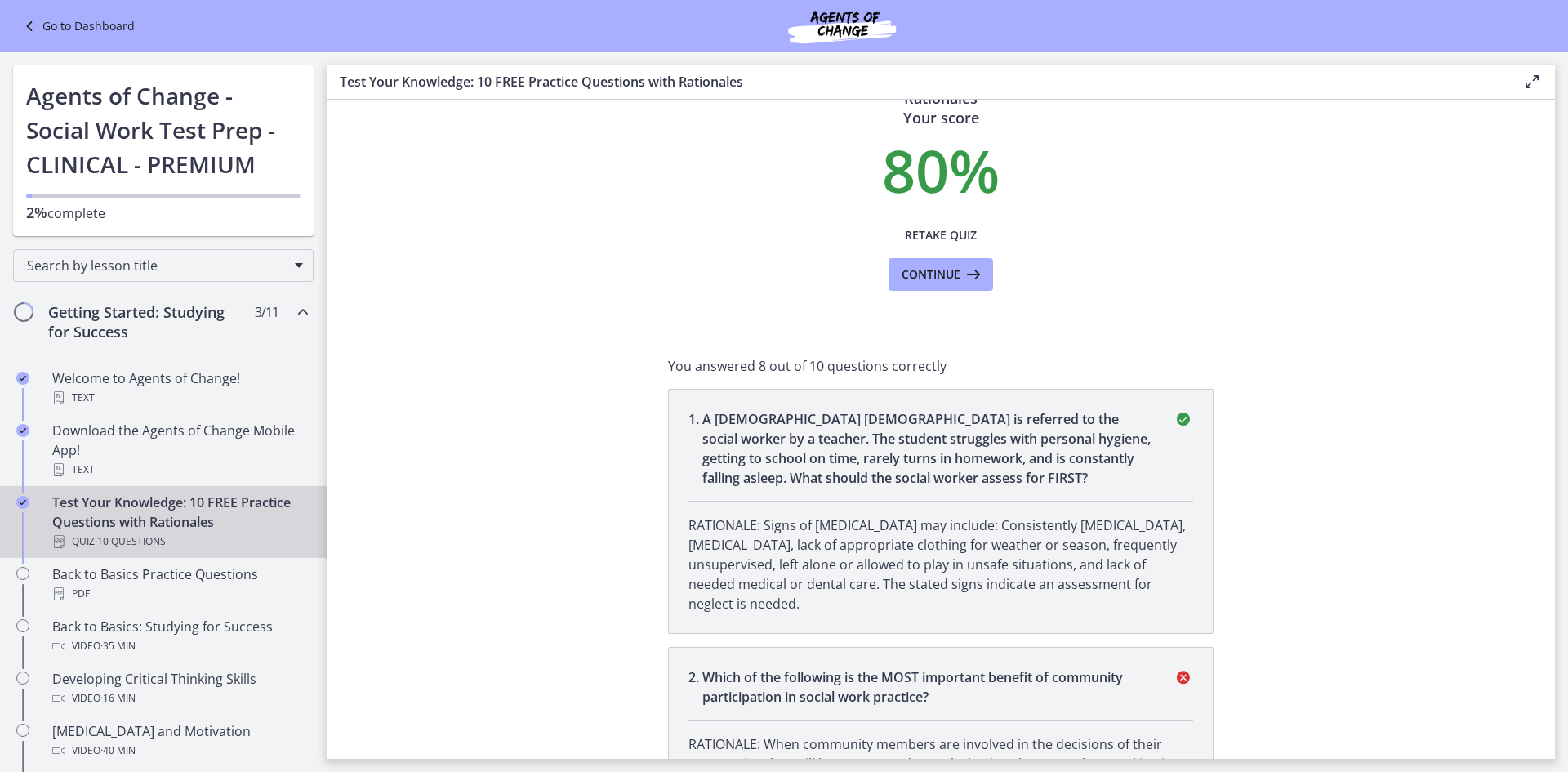
scroll to position [0, 0]
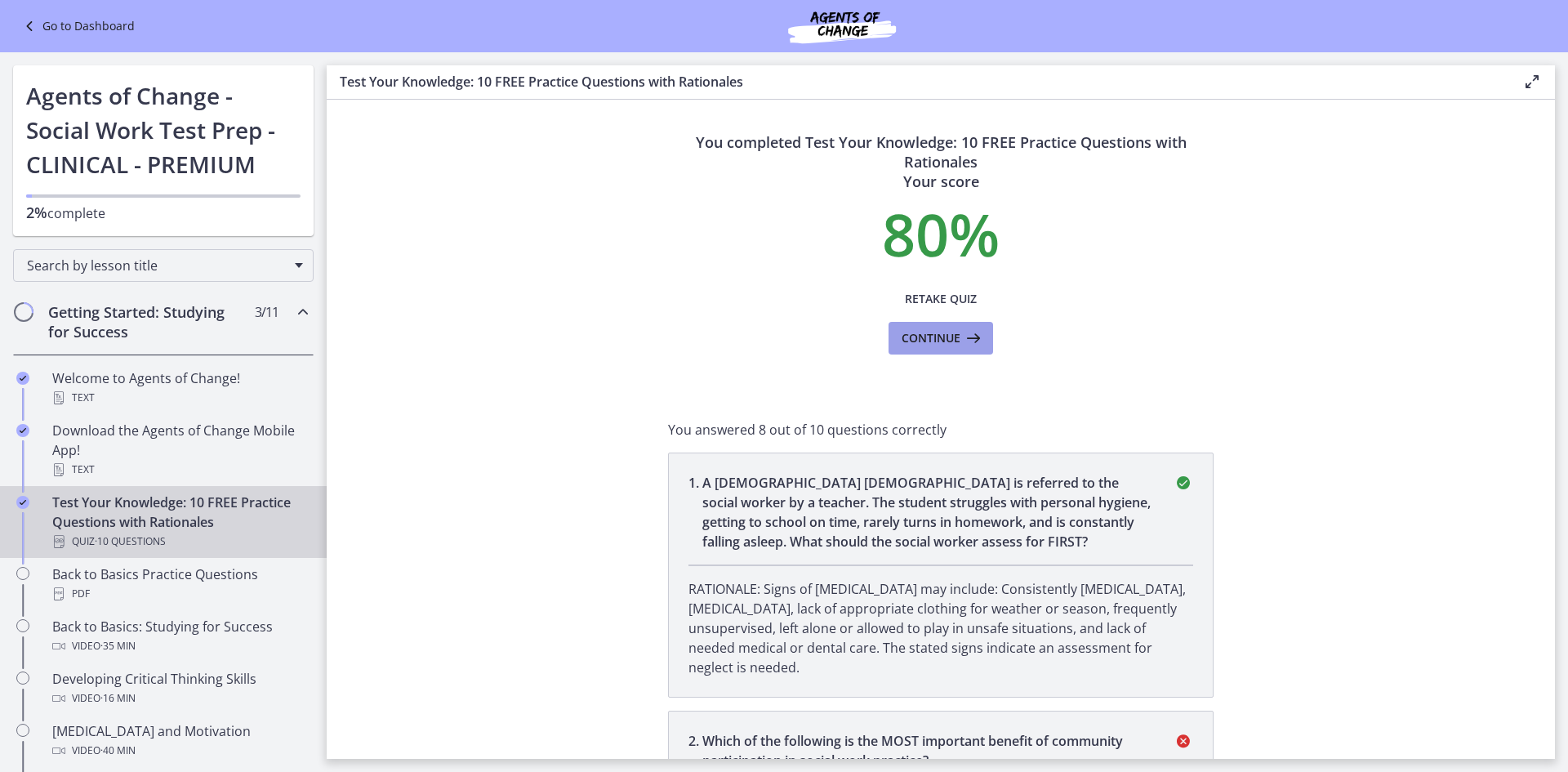
click at [916, 344] on span "Continue" at bounding box center [931, 338] width 58 height 19
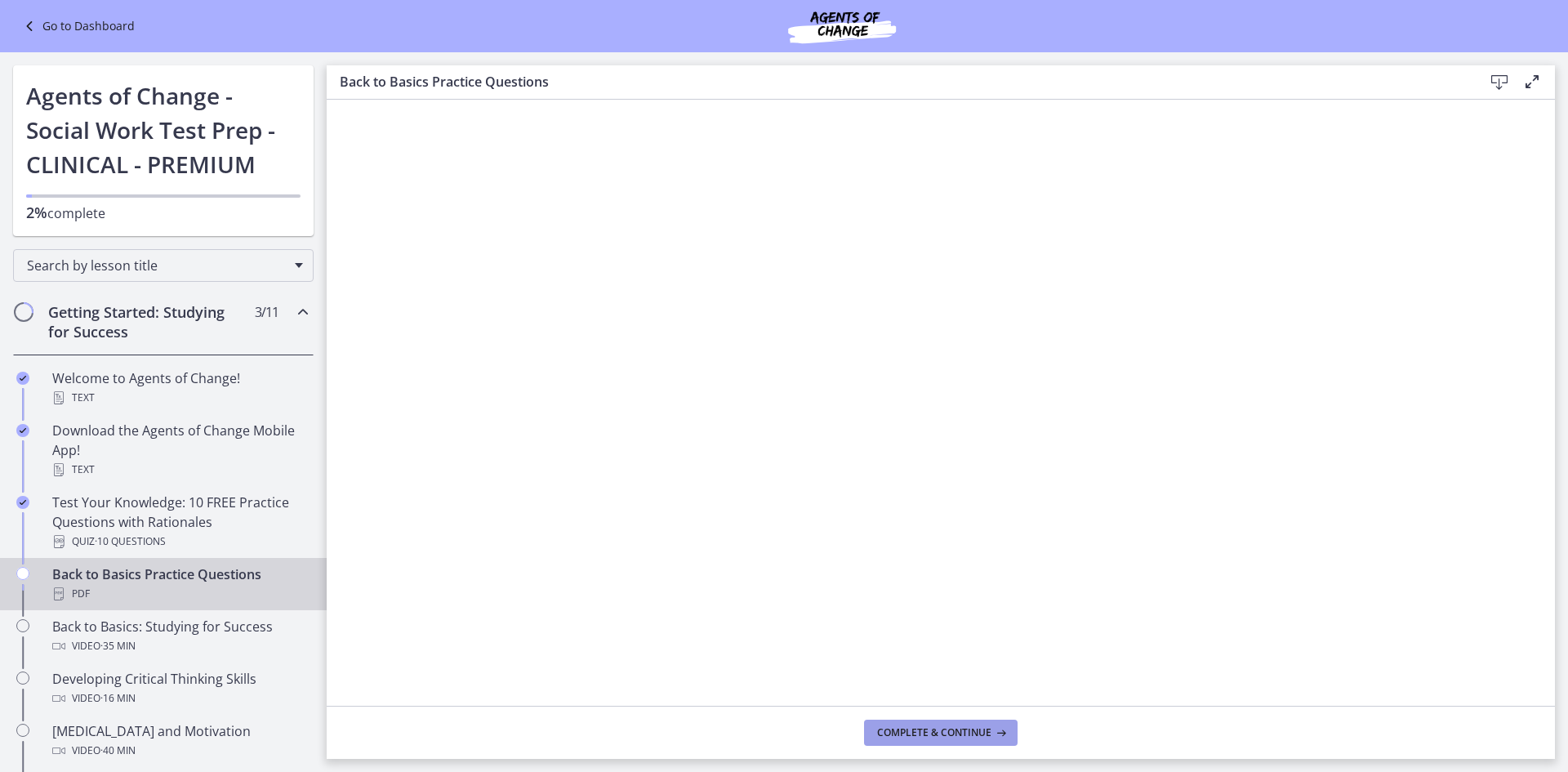
click at [945, 734] on span "Complete & continue" at bounding box center [934, 733] width 114 height 13
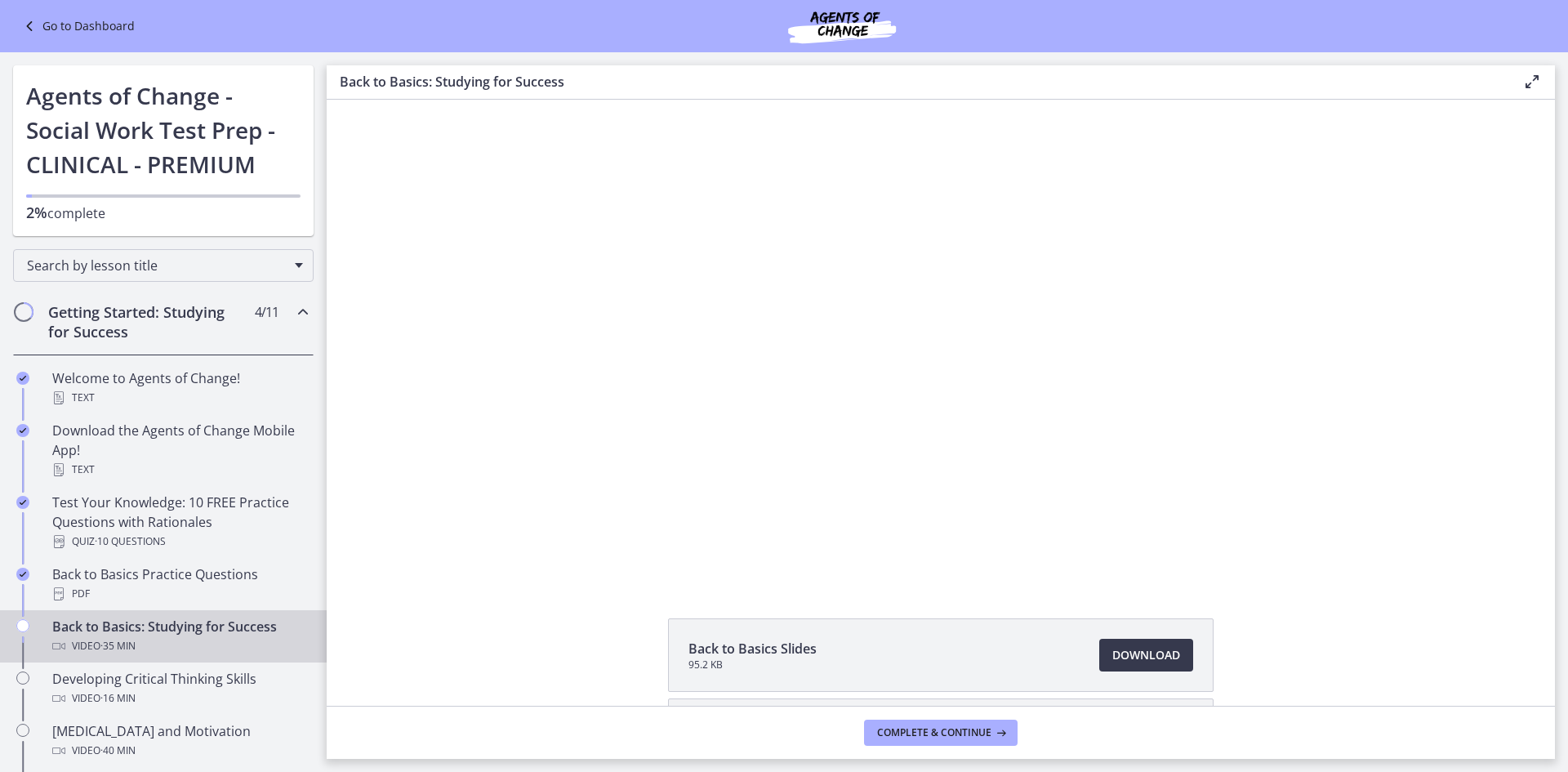
click at [87, 21] on link "Go to Dashboard" at bounding box center [77, 26] width 115 height 19
